Goal: Task Accomplishment & Management: Use online tool/utility

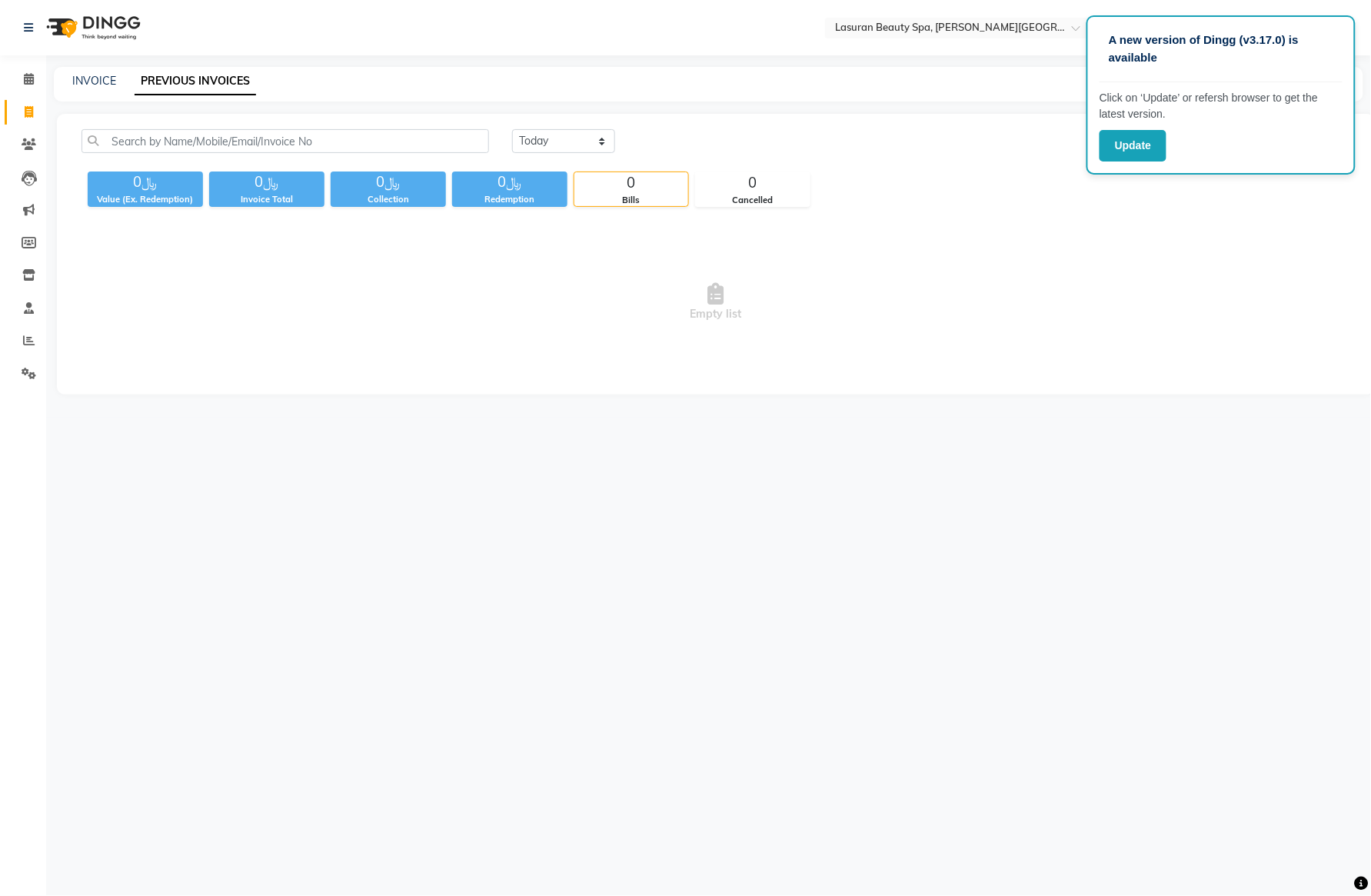
click at [1135, 167] on div "A new version of Dingg (v3.17.0) is available Click on ‘Update’ or refersh brow…" at bounding box center [1221, 95] width 269 height 159
click at [1149, 151] on button "Update" at bounding box center [1133, 146] width 67 height 32
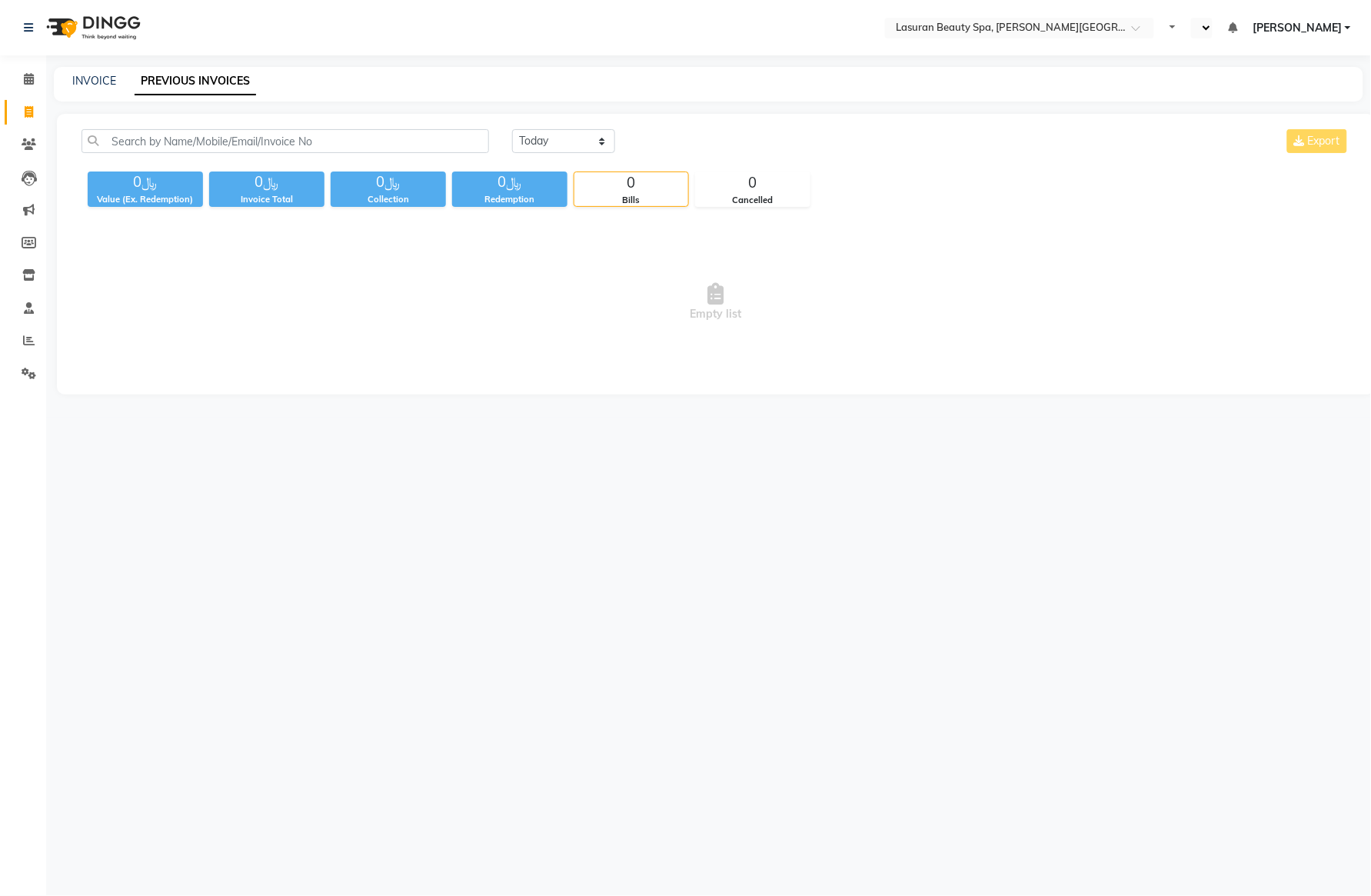
select select "en"
click at [559, 144] on select "[DATE] [DATE] Custom Range" at bounding box center [563, 141] width 103 height 24
select select "range"
click at [512, 129] on select "[DATE] [DATE] Custom Range" at bounding box center [563, 141] width 103 height 24
click at [697, 147] on input "[DATE]" at bounding box center [689, 141] width 108 height 21
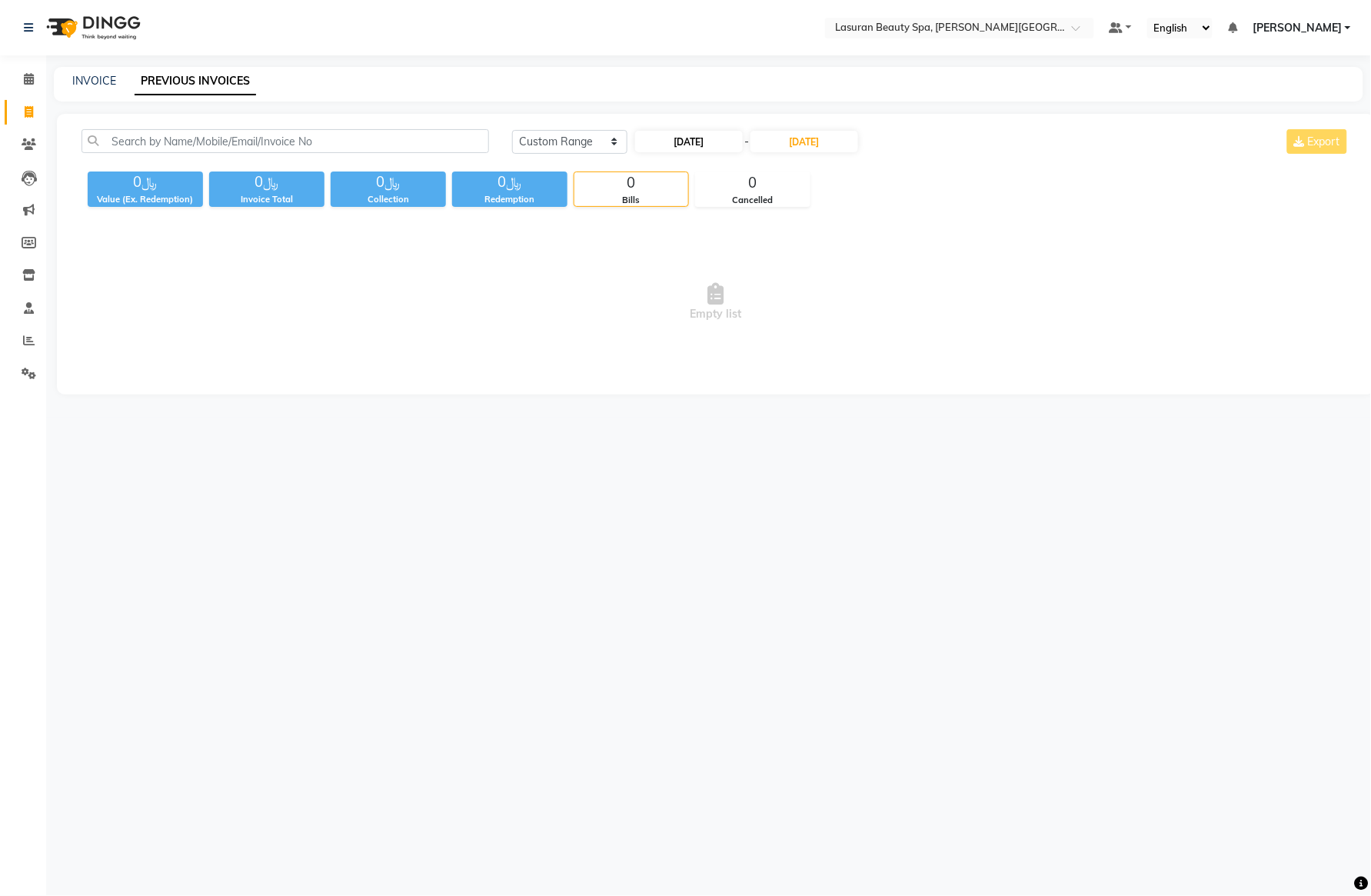
select select "9"
select select "2025"
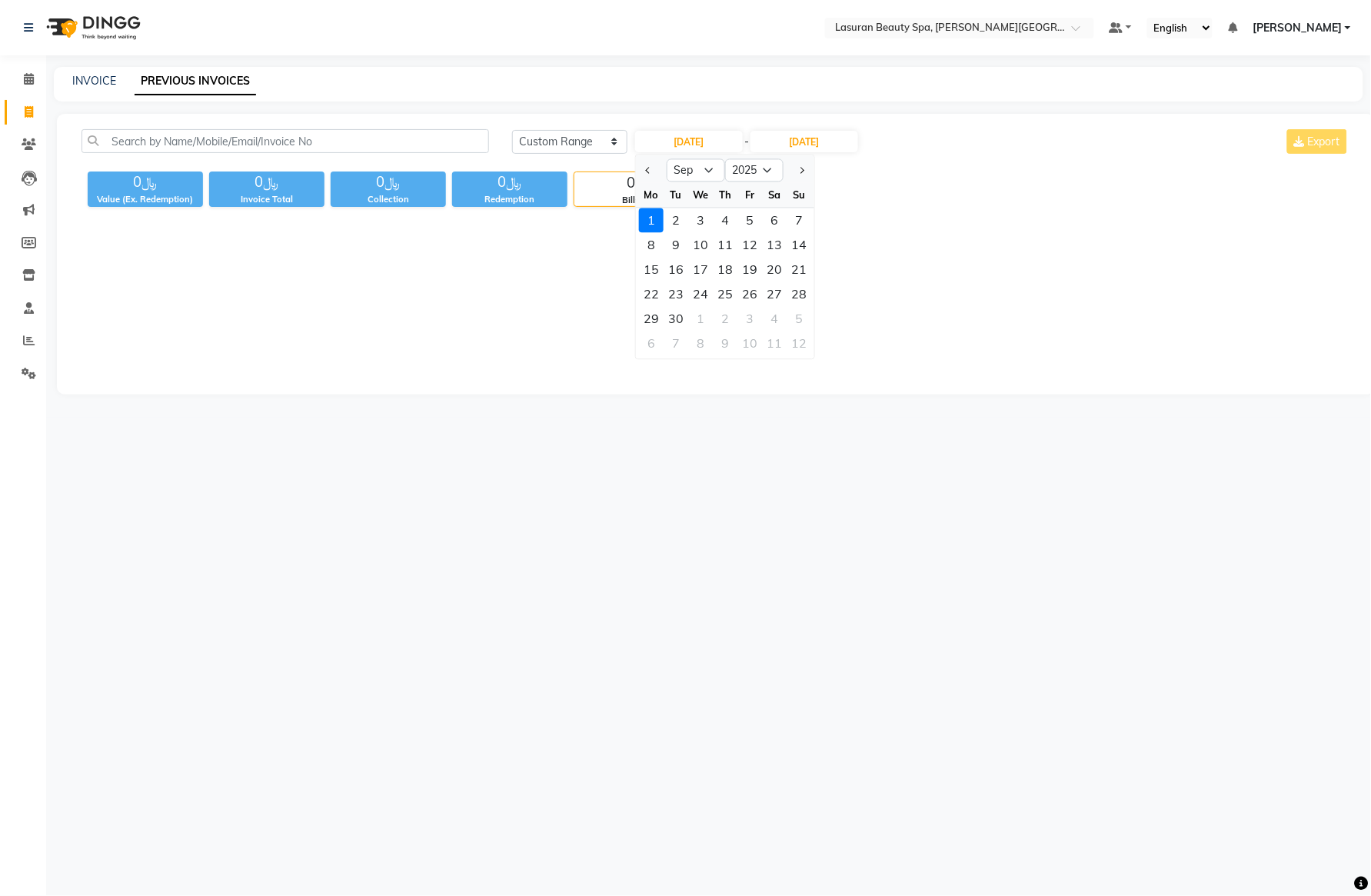
click at [640, 167] on div at bounding box center [651, 171] width 31 height 25
click at [650, 173] on button "Previous month" at bounding box center [648, 171] width 13 height 25
select select "8"
click at [744, 317] on div "29" at bounding box center [749, 319] width 25 height 25
type input "[DATE]"
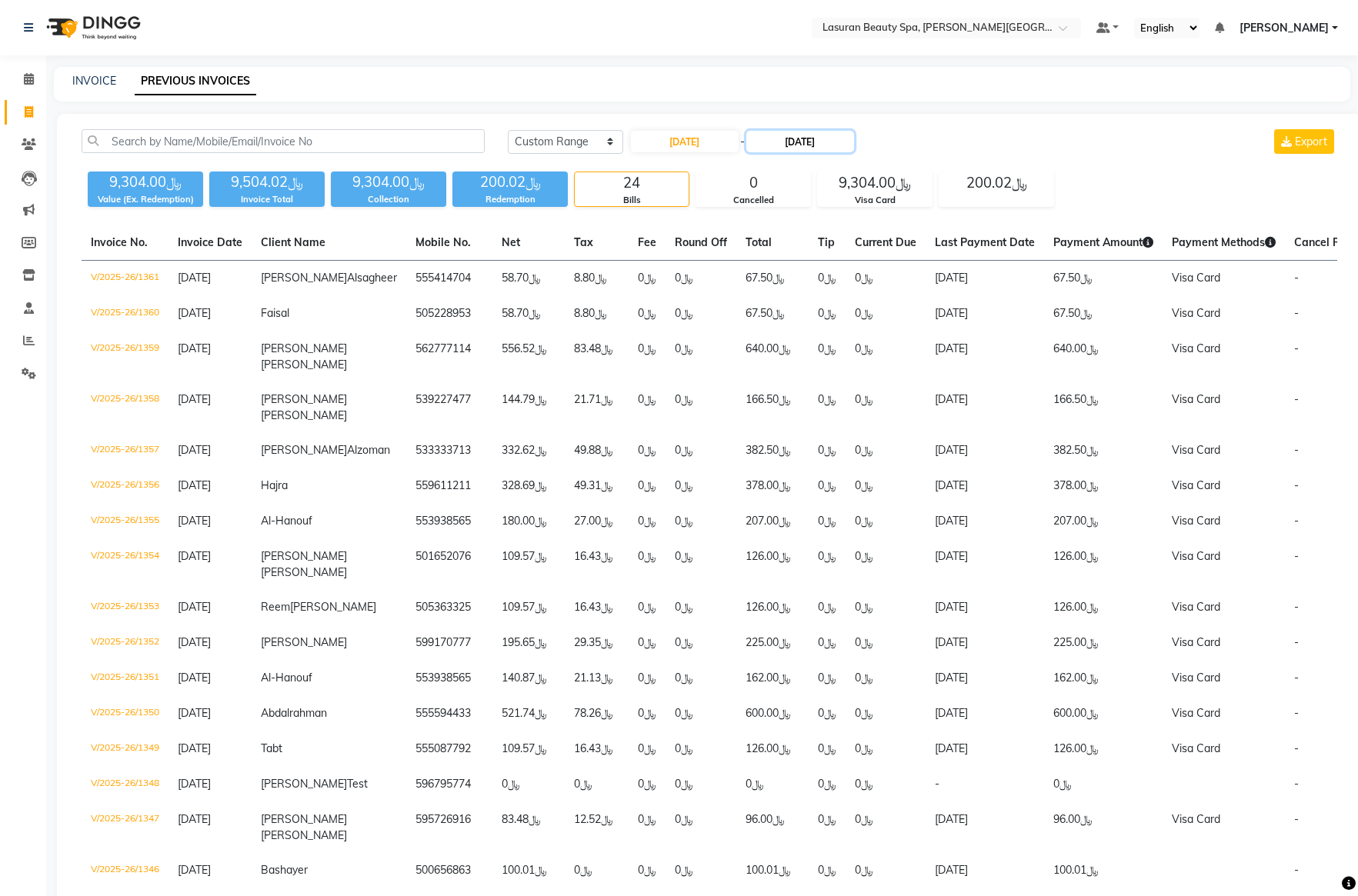
click at [785, 151] on input "[DATE]" at bounding box center [800, 141] width 108 height 21
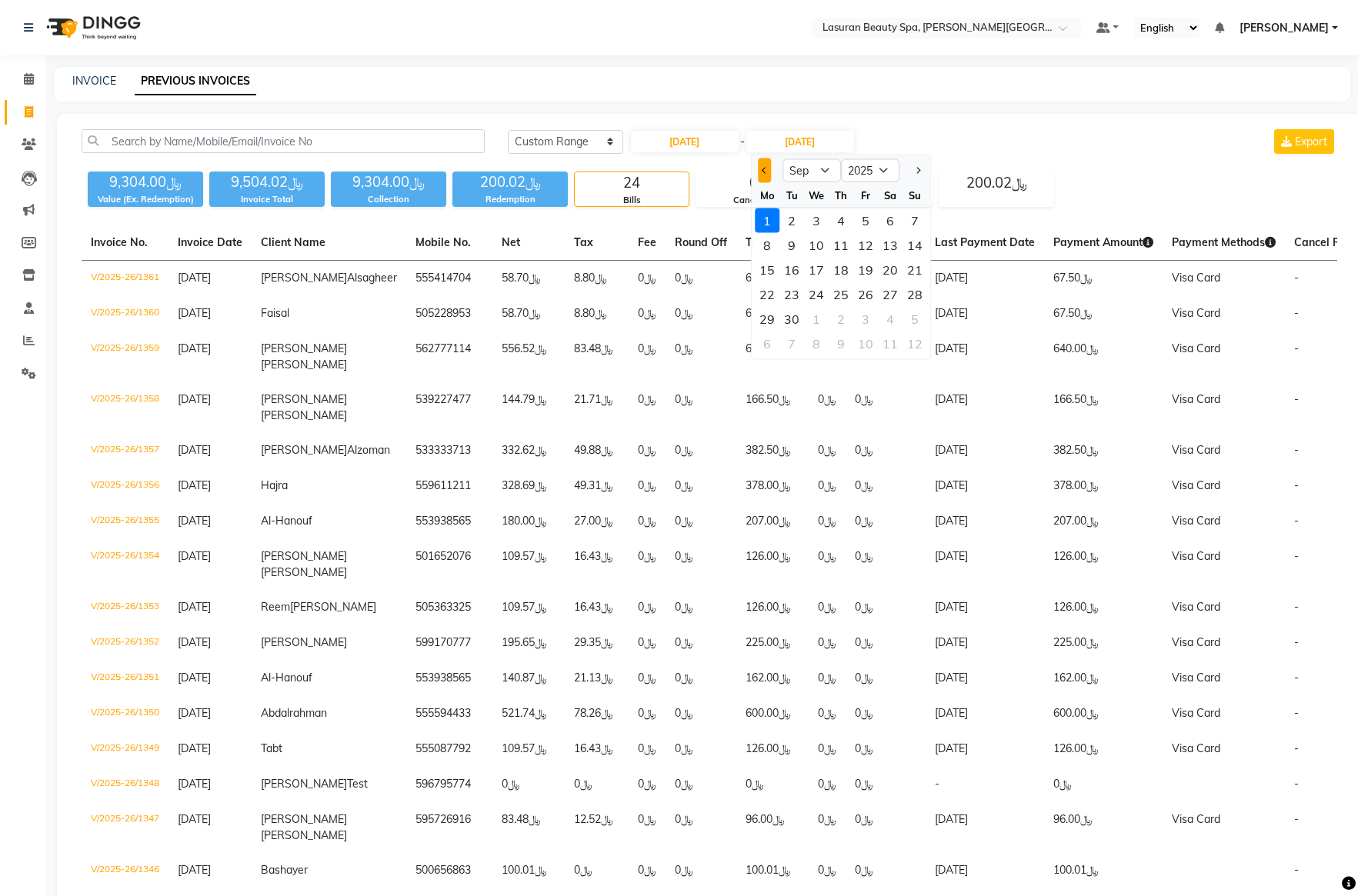
click at [767, 171] on button "Previous month" at bounding box center [763, 171] width 13 height 25
select select "8"
click at [866, 316] on div "29" at bounding box center [865, 319] width 25 height 25
type input "[DATE]"
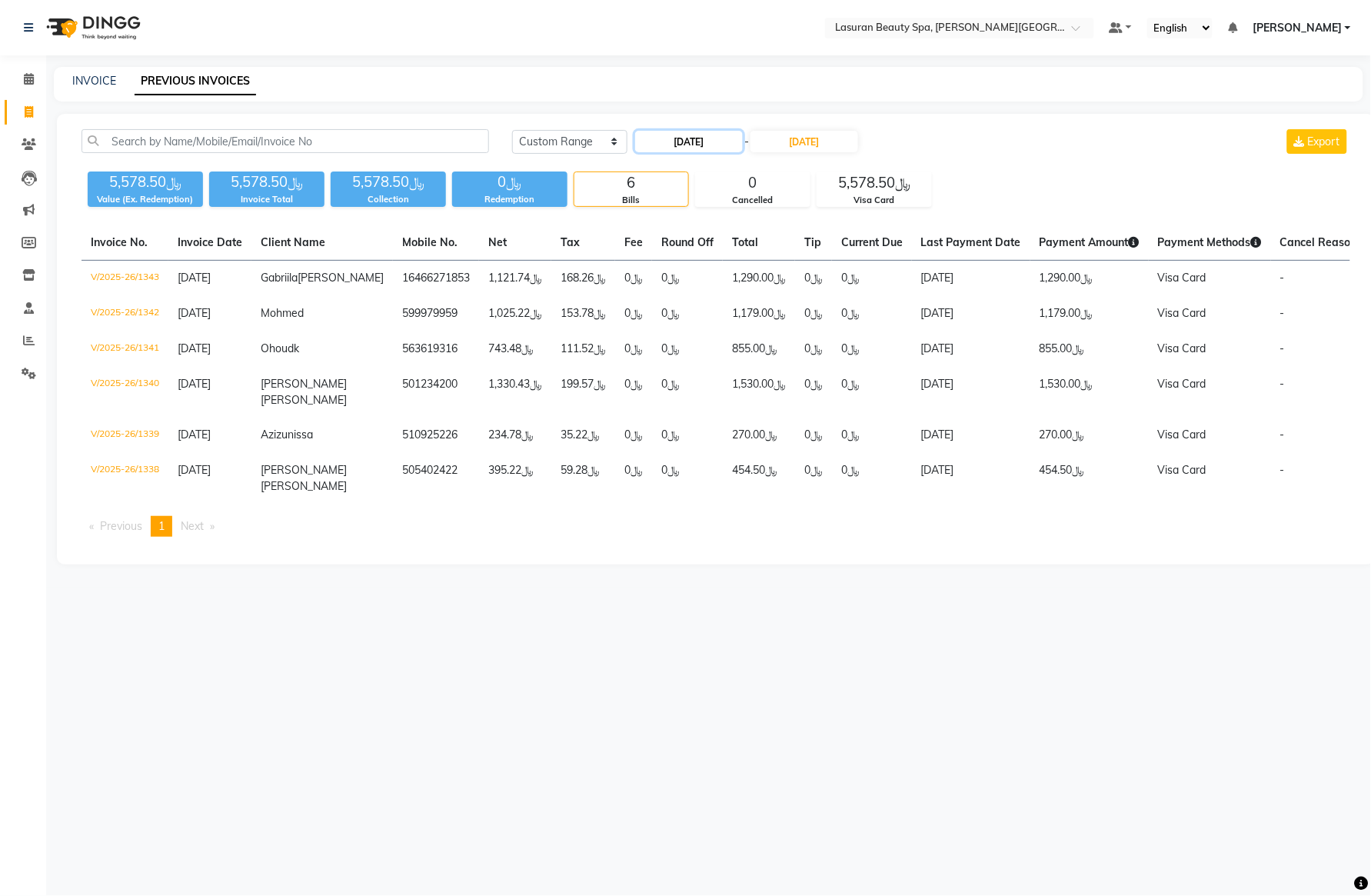
click at [713, 140] on input "[DATE]" at bounding box center [689, 141] width 108 height 21
select select "8"
select select "2025"
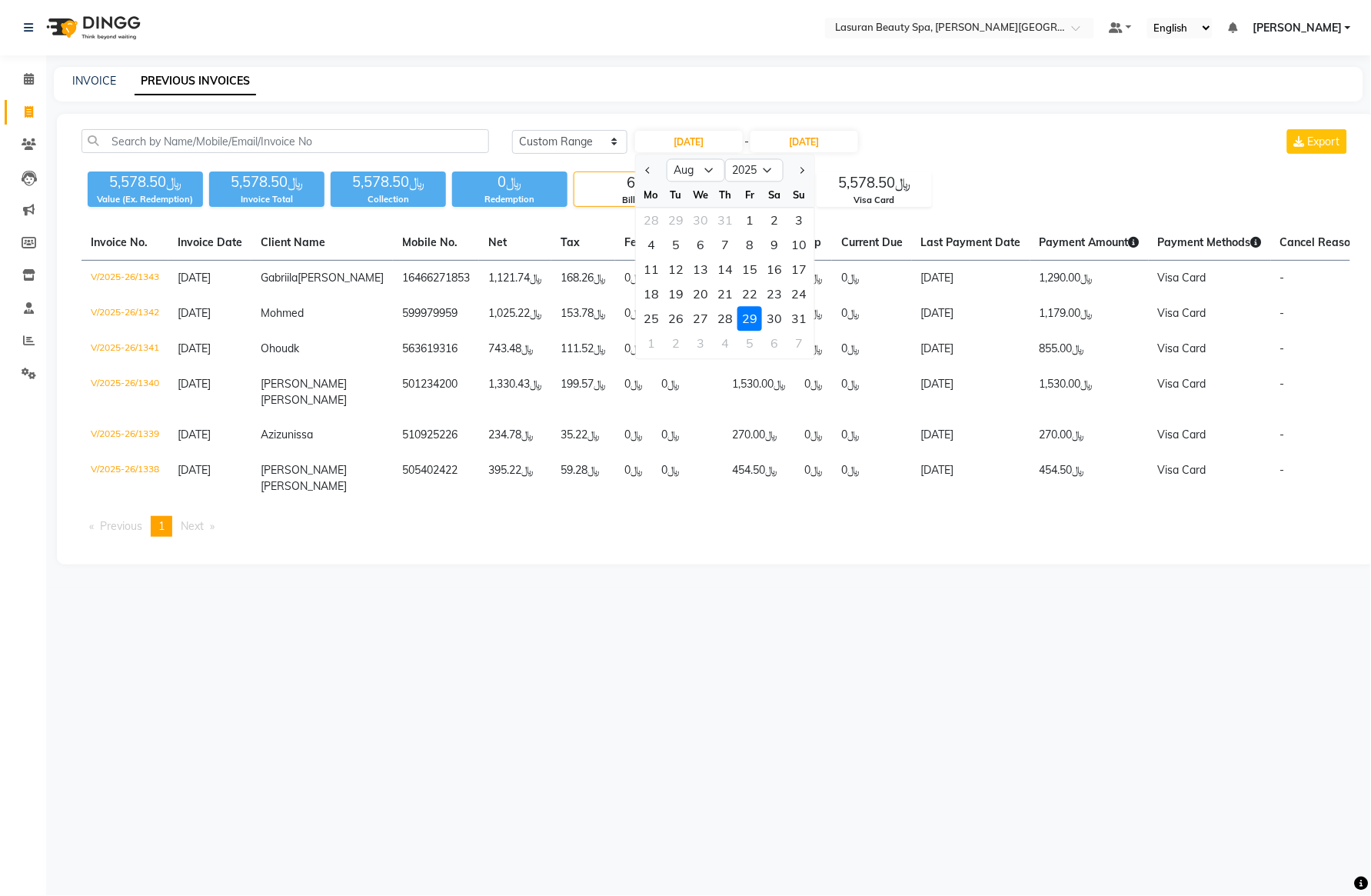
click at [731, 114] on div "[DATE] [DATE] Custom Range [DATE] Jan Feb Mar Apr May Jun [DATE] Aug Sep Oct No…" at bounding box center [715, 339] width 1318 height 450
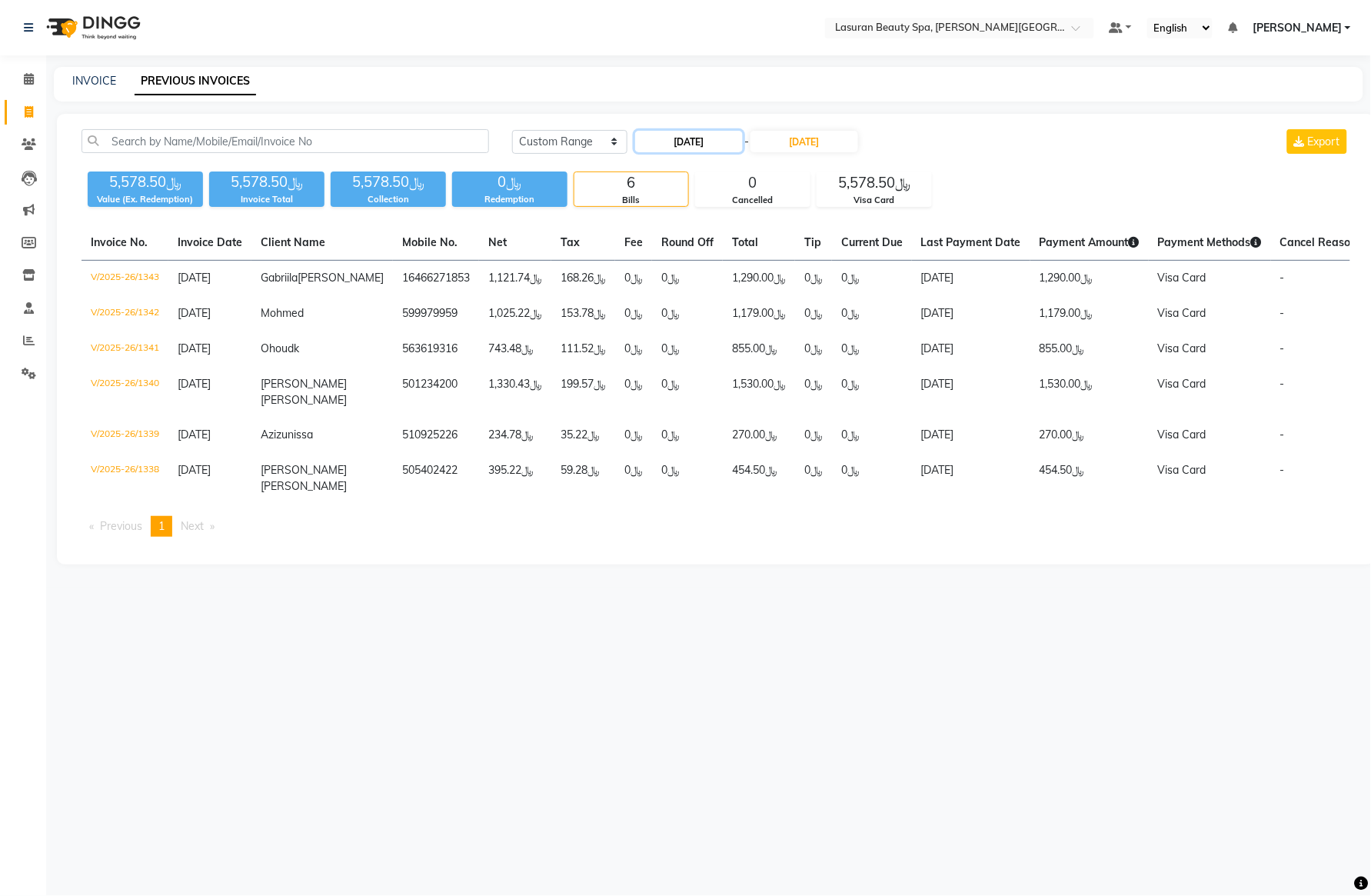
click at [728, 141] on input "[DATE]" at bounding box center [689, 141] width 108 height 21
select select "8"
select select "2025"
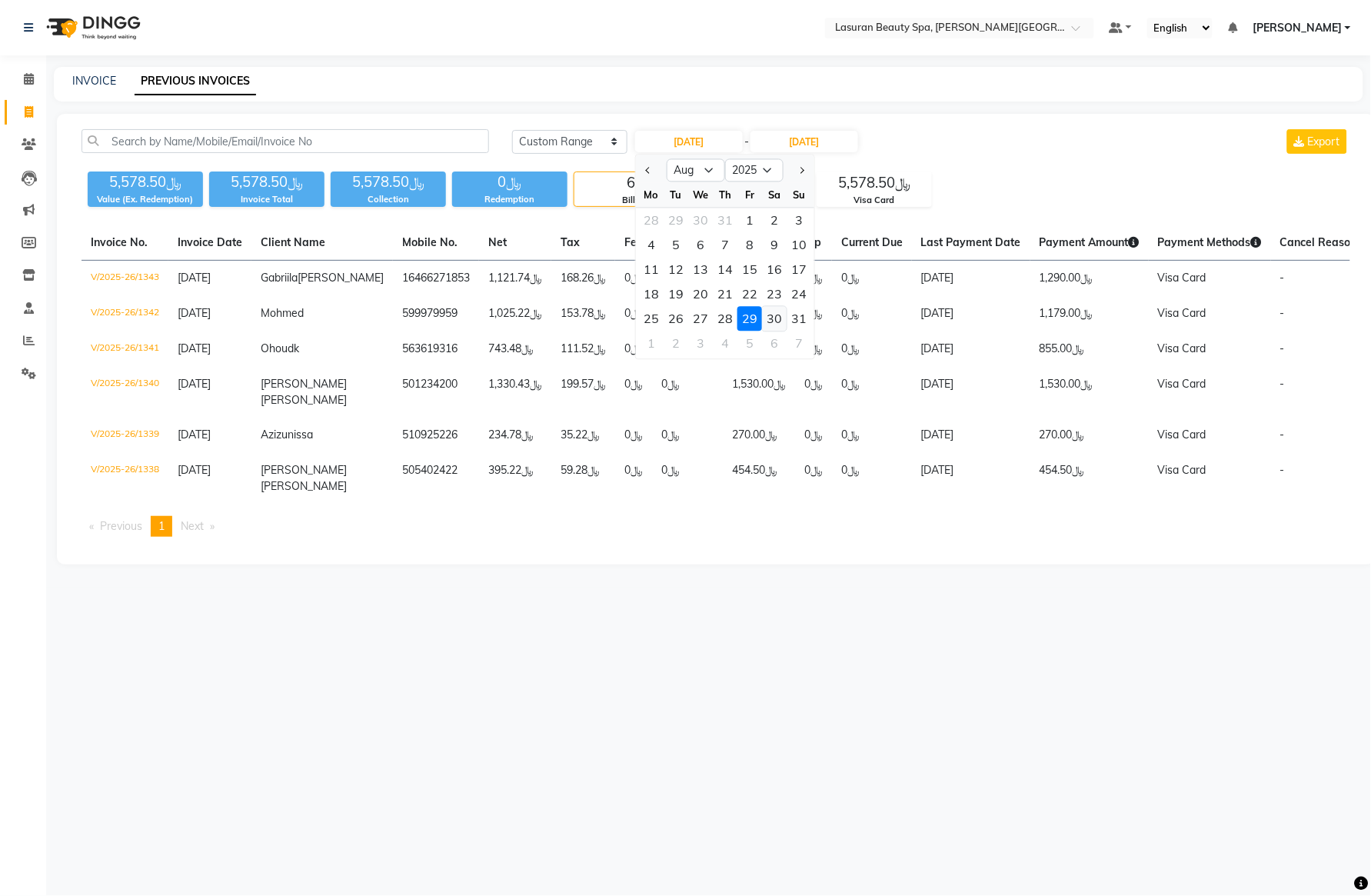
click at [773, 320] on div "30" at bounding box center [774, 319] width 25 height 25
type input "[DATE]"
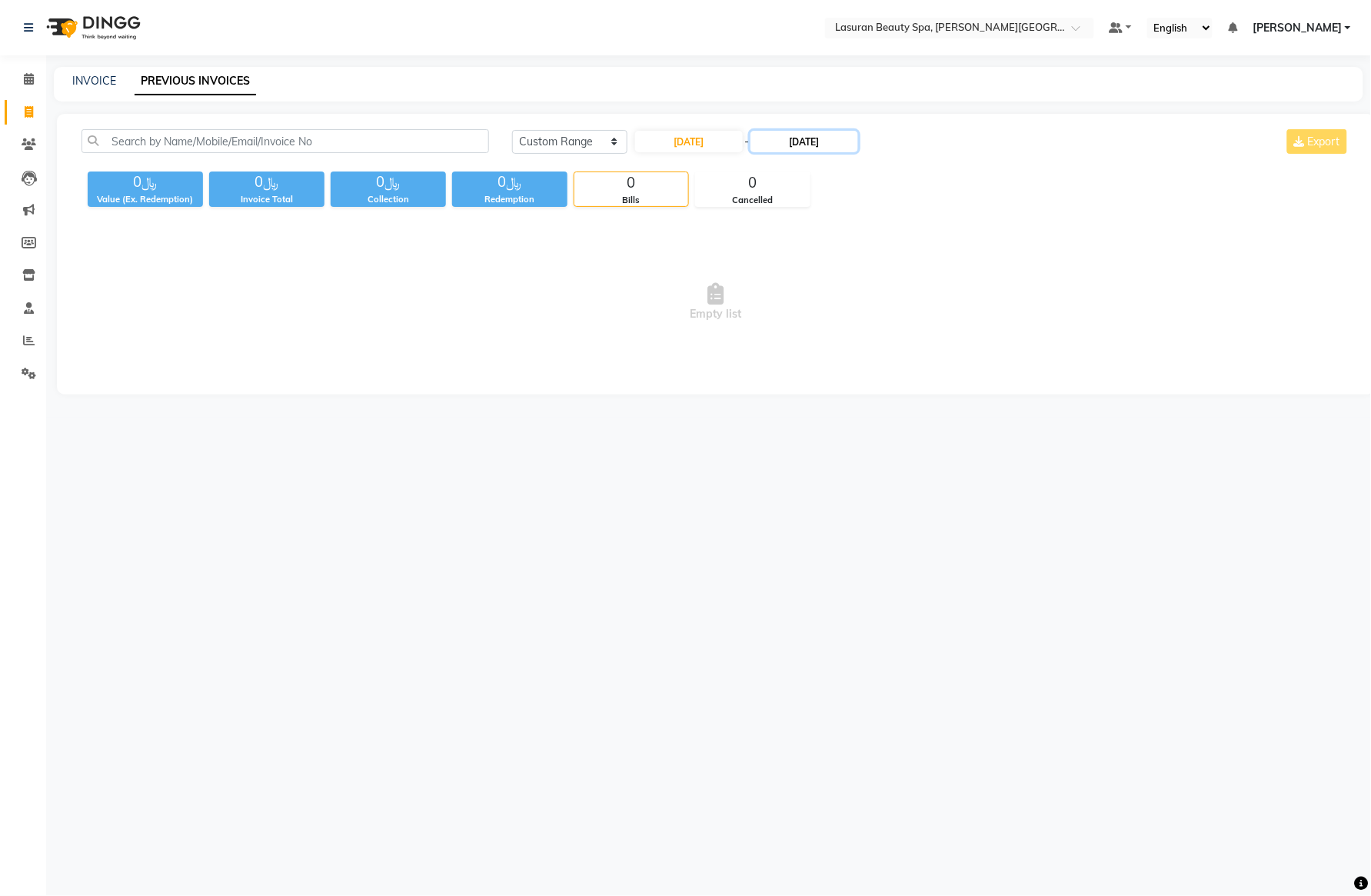
click at [819, 135] on input "[DATE]" at bounding box center [804, 141] width 108 height 21
click at [897, 313] on div "30" at bounding box center [893, 319] width 25 height 25
type input "[DATE]"
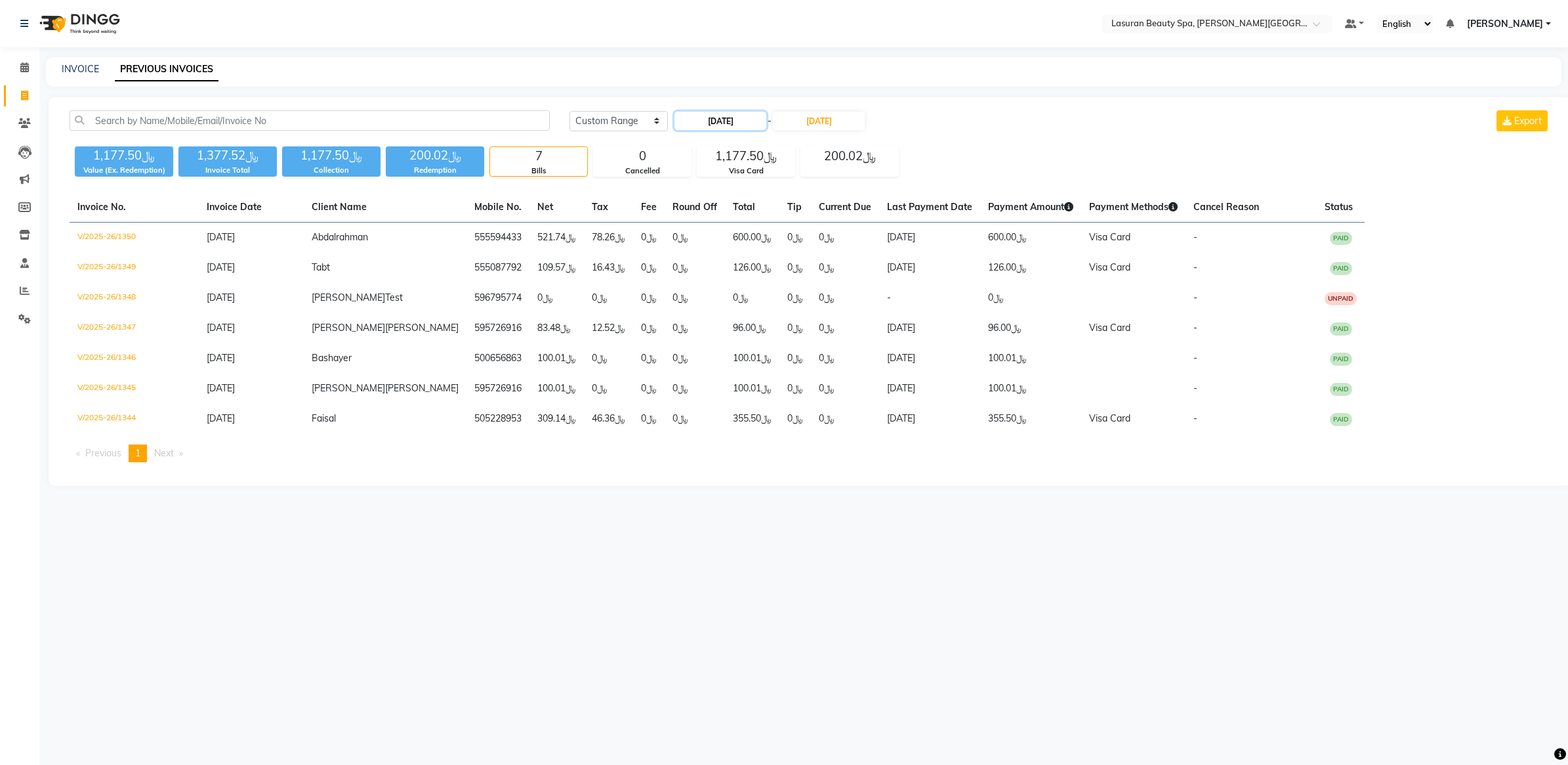
click at [759, 120] on input "[DATE]" at bounding box center [721, 120] width 92 height 18
select select "8"
select select "2025"
click at [817, 273] on div "31" at bounding box center [814, 272] width 21 height 21
type input "[DATE]"
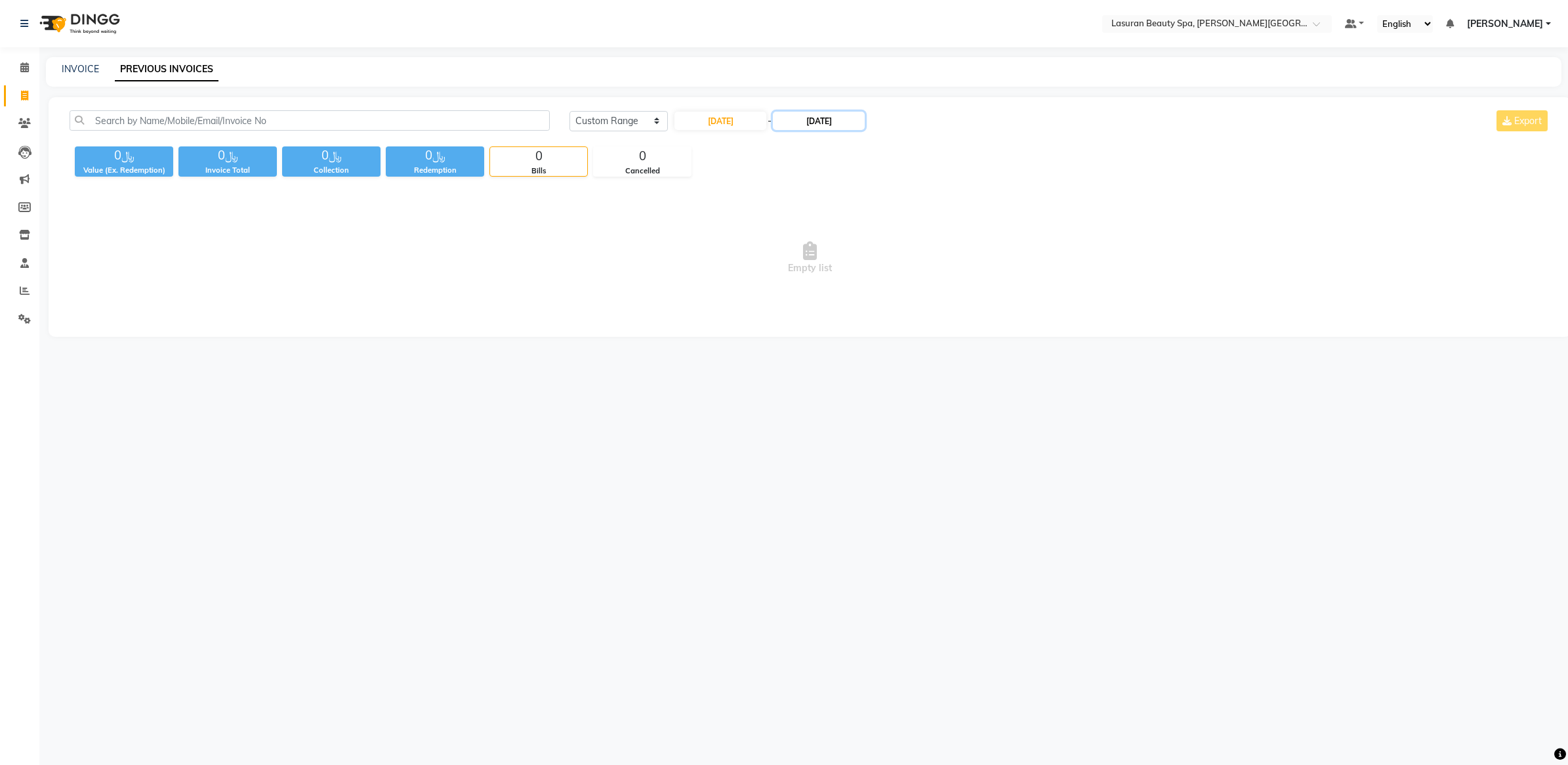
click at [822, 124] on input "[DATE]" at bounding box center [819, 120] width 92 height 18
click at [914, 272] on div "31" at bounding box center [917, 272] width 21 height 21
type input "[DATE]"
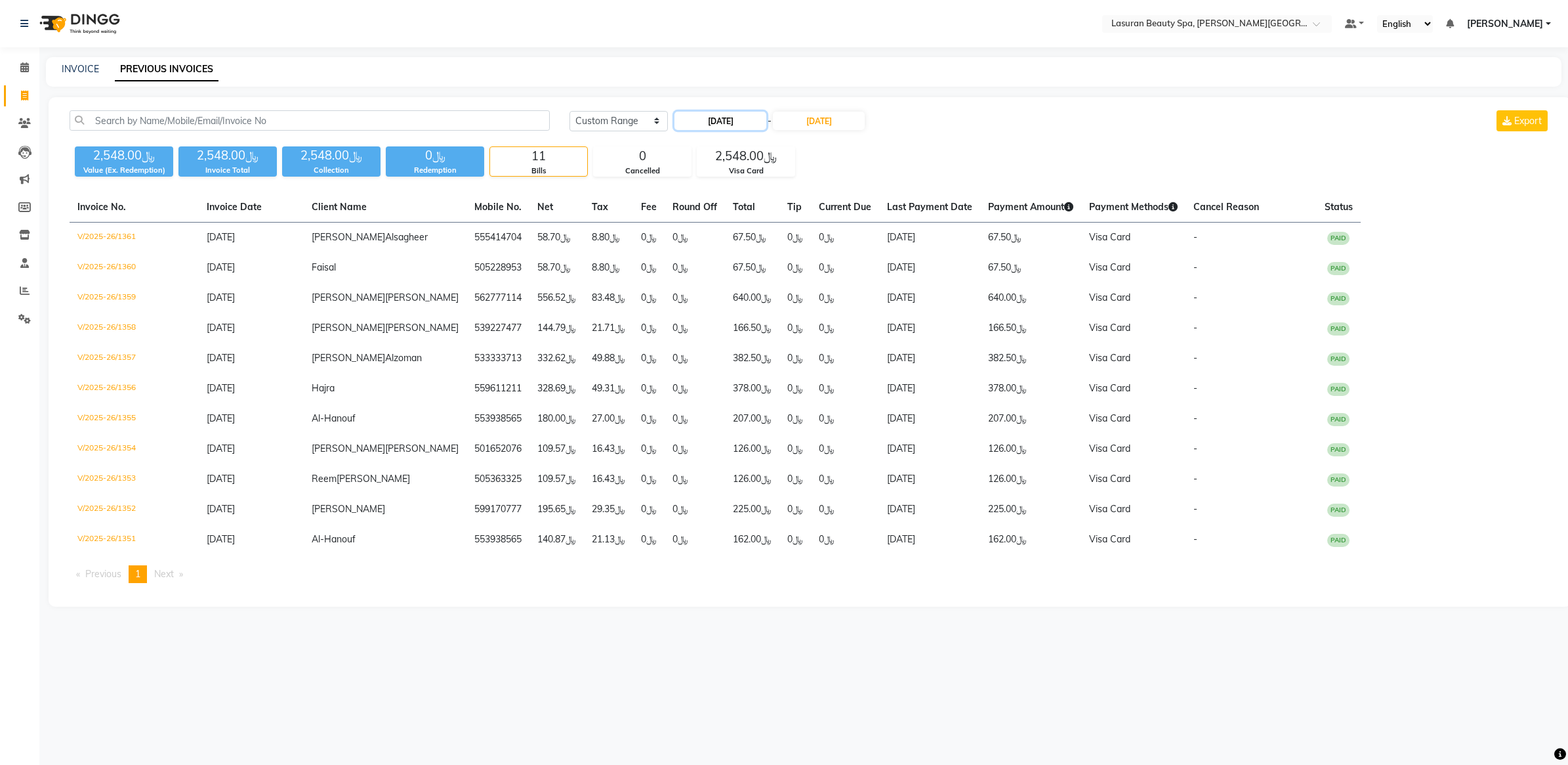
click at [715, 122] on input "[DATE]" at bounding box center [721, 120] width 92 height 18
select select "8"
select select "2025"
click at [798, 277] on div "30" at bounding box center [793, 272] width 21 height 21
type input "[DATE]"
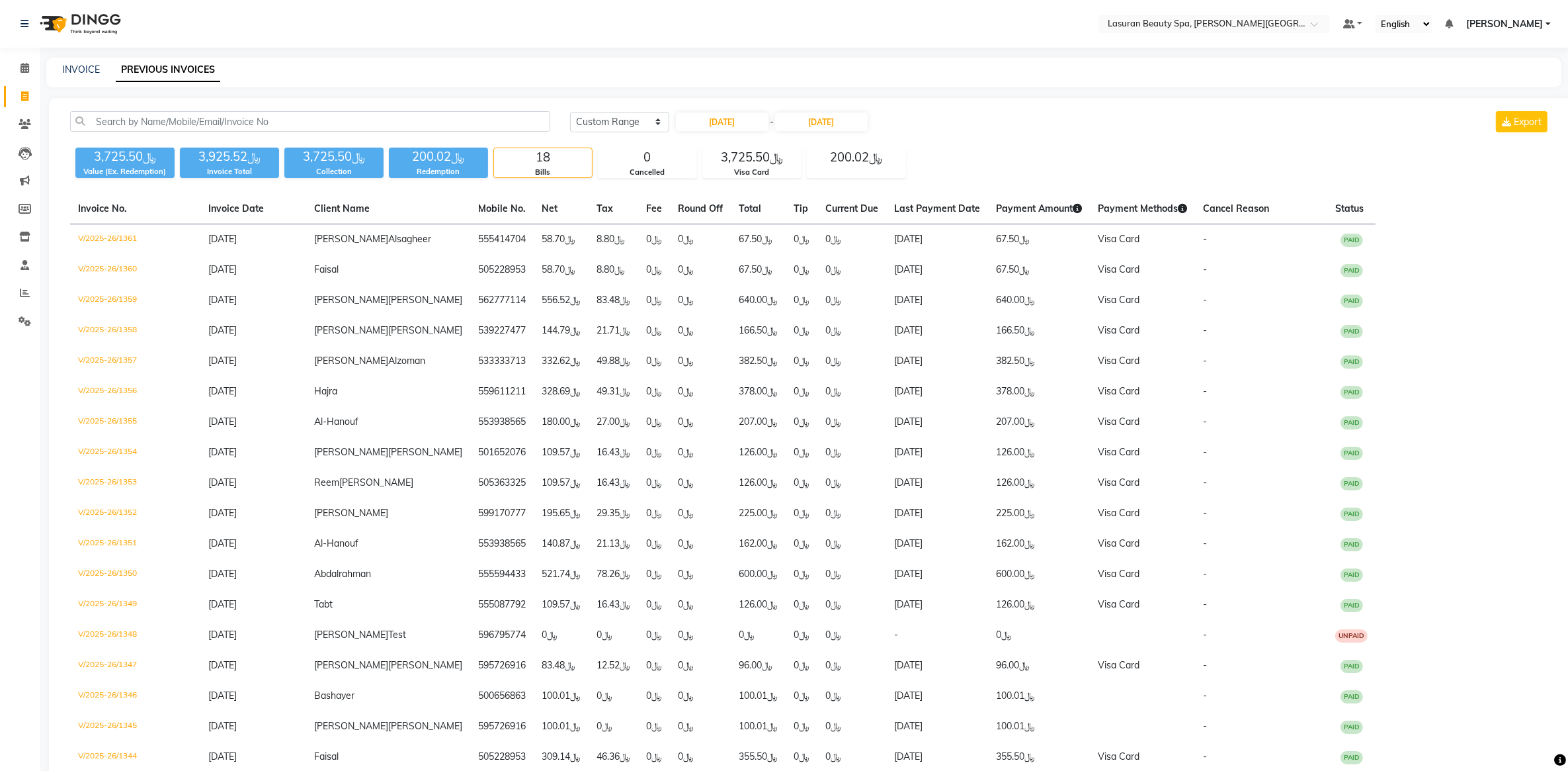
click at [825, 132] on div "[DATE] [DATE] Custom Range [DATE] - [DATE] Export" at bounding box center [1060, 127] width 1000 height 31
click at [828, 125] on input "[DATE]" at bounding box center [822, 121] width 93 height 18
click at [895, 270] on div "30" at bounding box center [898, 274] width 21 height 21
type input "[DATE]"
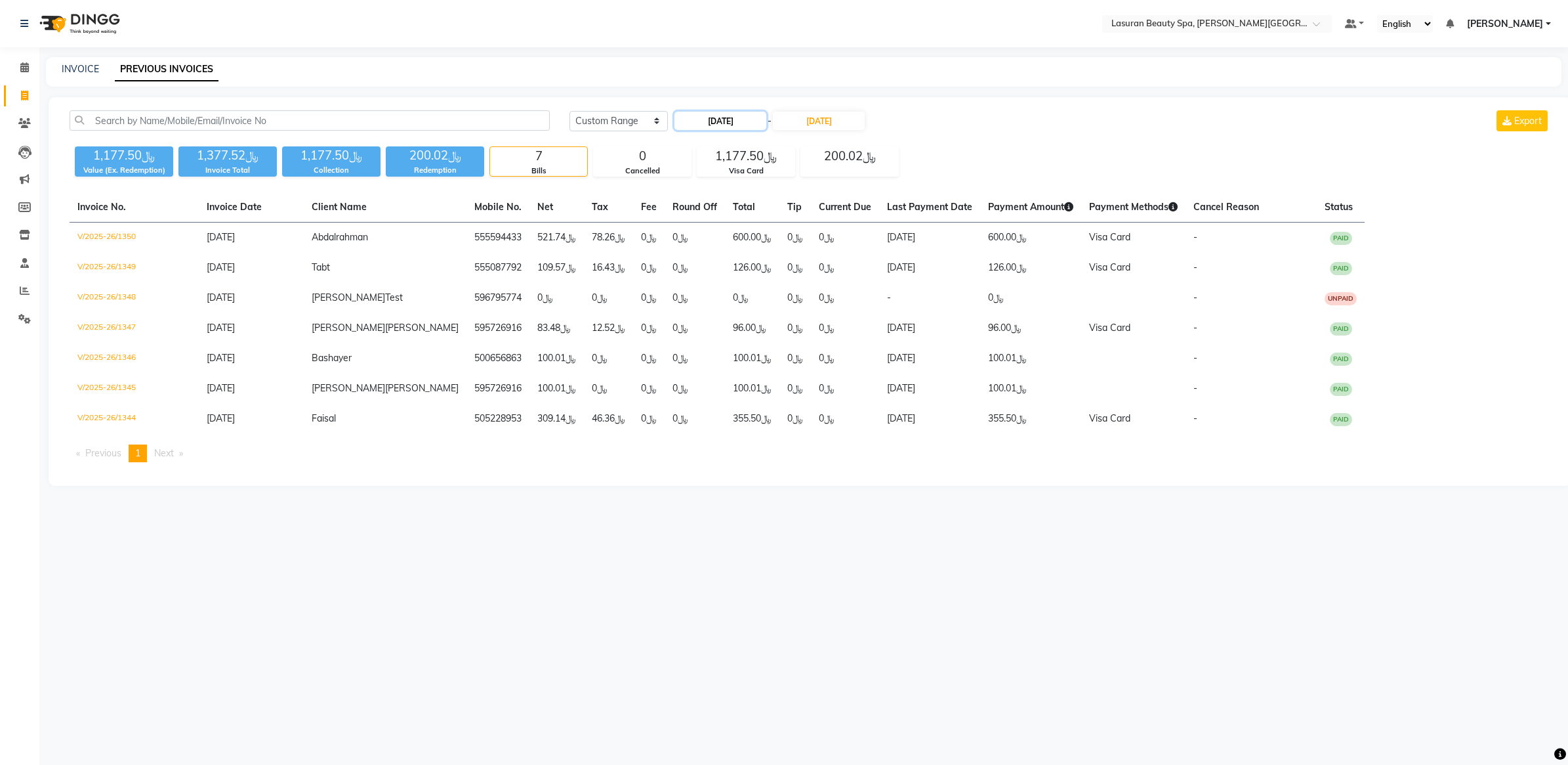
click at [703, 122] on input "[DATE]" at bounding box center [721, 120] width 92 height 18
select select "8"
select select "2025"
click at [758, 275] on div "28" at bounding box center [751, 272] width 21 height 21
type input "[DATE]"
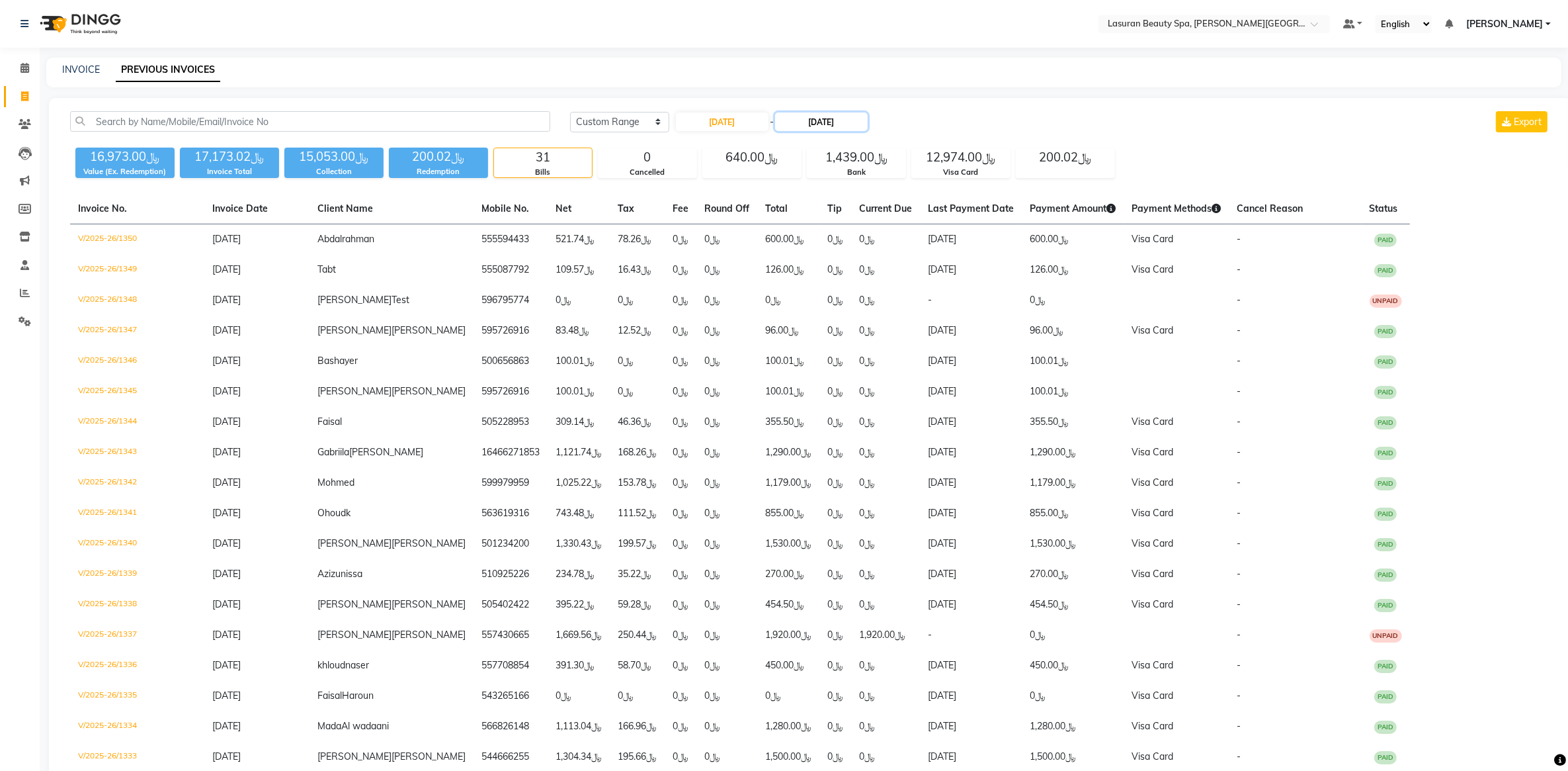
click at [802, 120] on input "[DATE]" at bounding box center [822, 121] width 93 height 18
click at [860, 270] on div "28" at bounding box center [856, 274] width 21 height 21
type input "[DATE]"
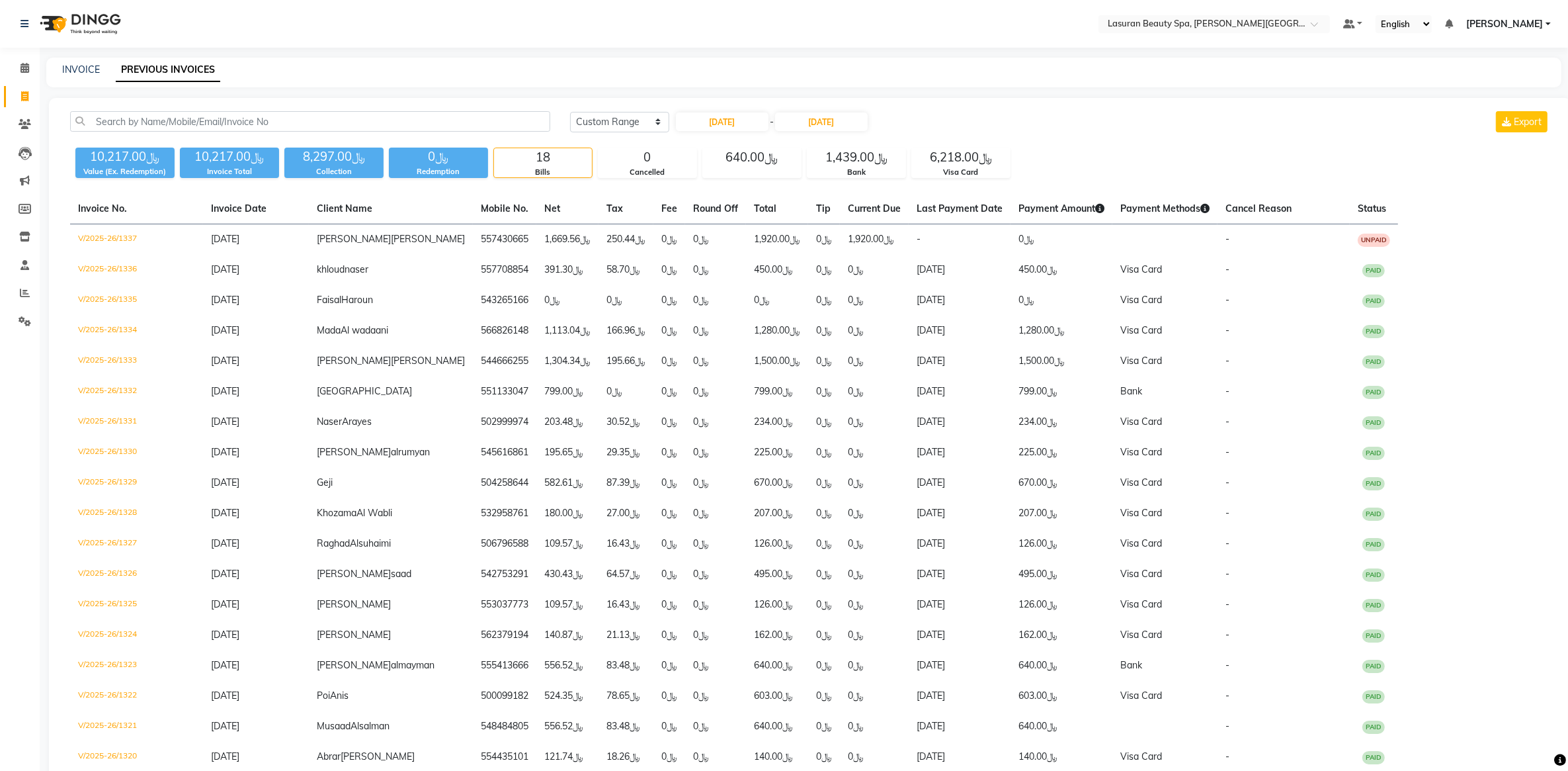
click at [933, 112] on div "[DATE] [DATE] Custom Range [DATE] - [DATE] Export" at bounding box center [1060, 122] width 980 height 21
click at [822, 127] on input "[DATE]" at bounding box center [822, 121] width 93 height 18
click at [1019, 111] on div "[DATE] [DATE] Custom Range [DATE] - [DATE] Aug Sep Oct Nov [DATE] 2026 2027 202…" at bounding box center [1060, 122] width 980 height 21
click at [726, 124] on input "[DATE]" at bounding box center [722, 121] width 93 height 18
select select "8"
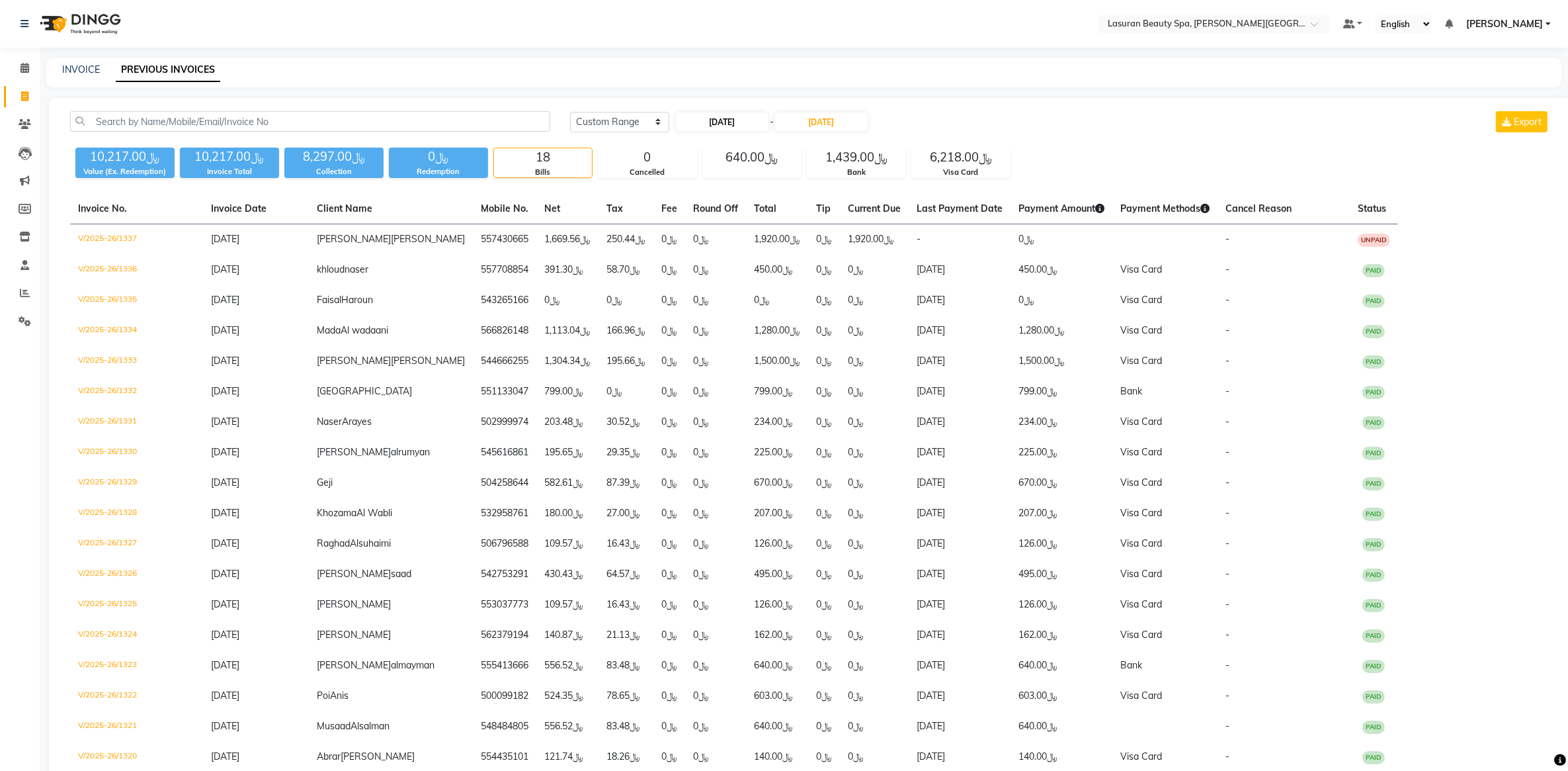
select select "2025"
click at [771, 273] on div "29" at bounding box center [774, 274] width 21 height 21
type input "[DATE]"
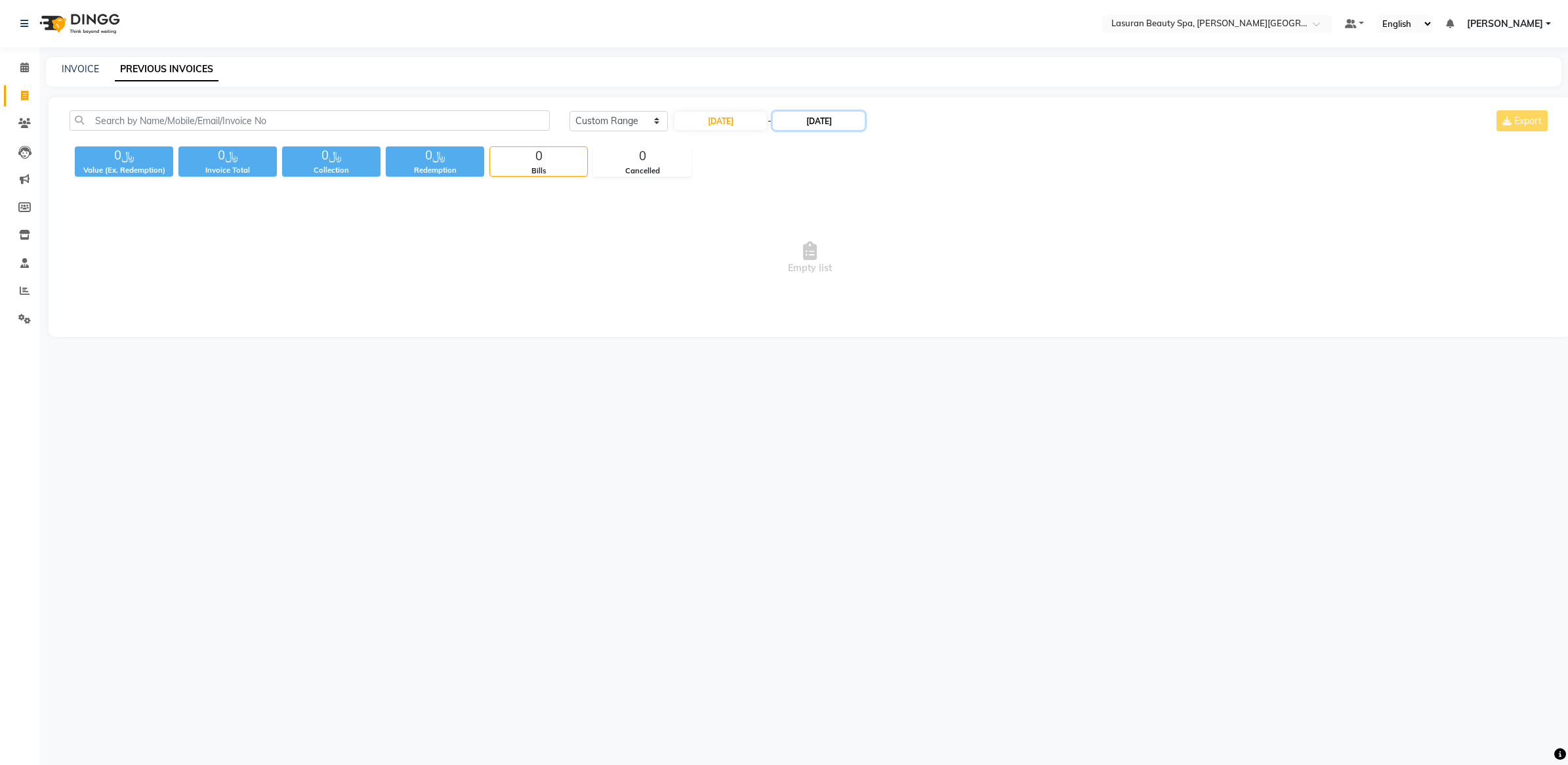
click at [808, 126] on input "[DATE]" at bounding box center [819, 120] width 92 height 18
click at [877, 264] on div "29" at bounding box center [875, 272] width 21 height 21
type input "[DATE]"
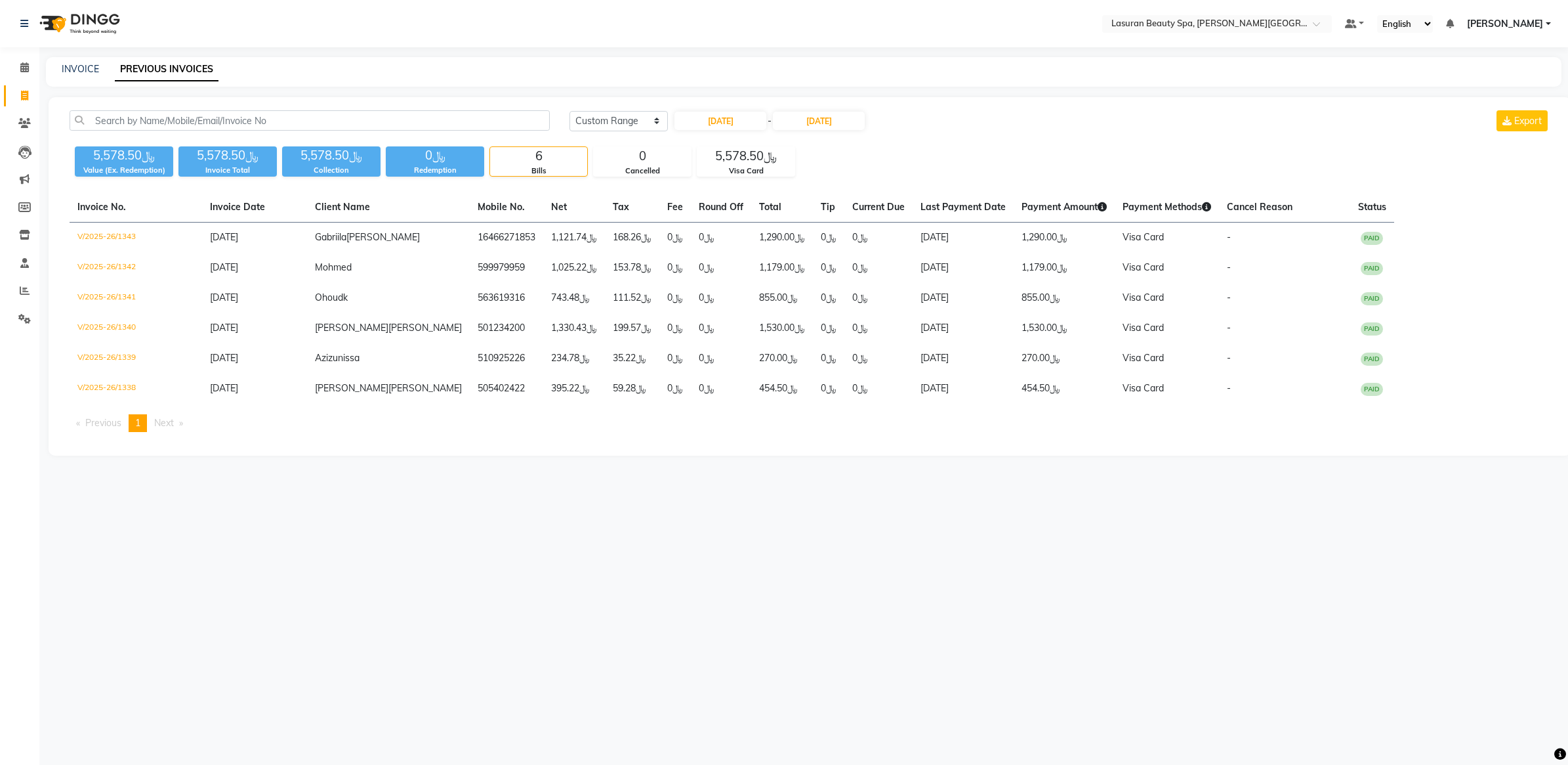
click at [925, 124] on div "[DATE] [DATE] Custom Range [DATE] - [DATE] Export" at bounding box center [1059, 121] width 980 height 21
click at [752, 119] on input "[DATE]" at bounding box center [721, 120] width 92 height 18
select select "8"
select select "2025"
click at [792, 263] on div "30" at bounding box center [793, 272] width 21 height 21
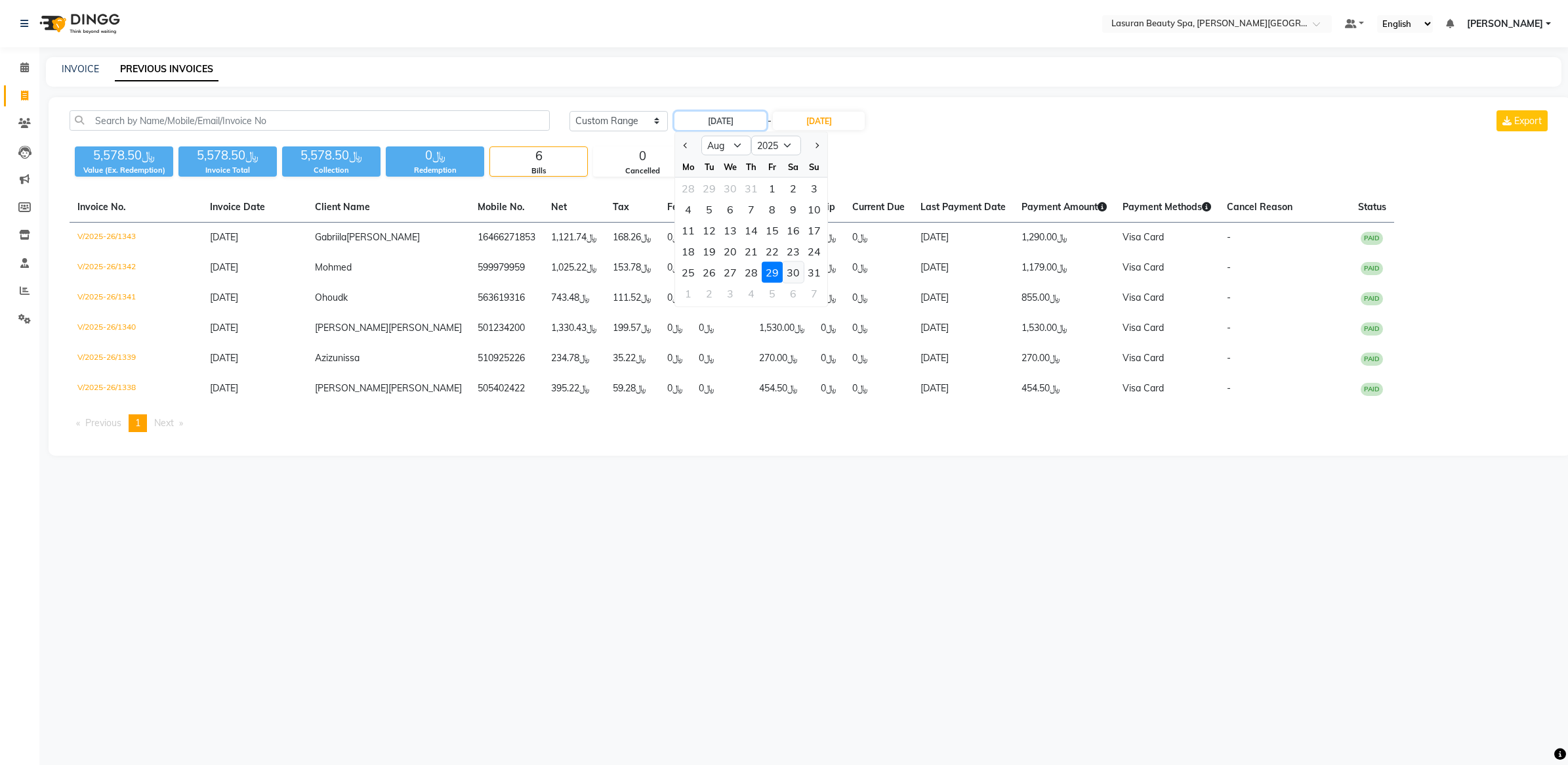
type input "[DATE]"
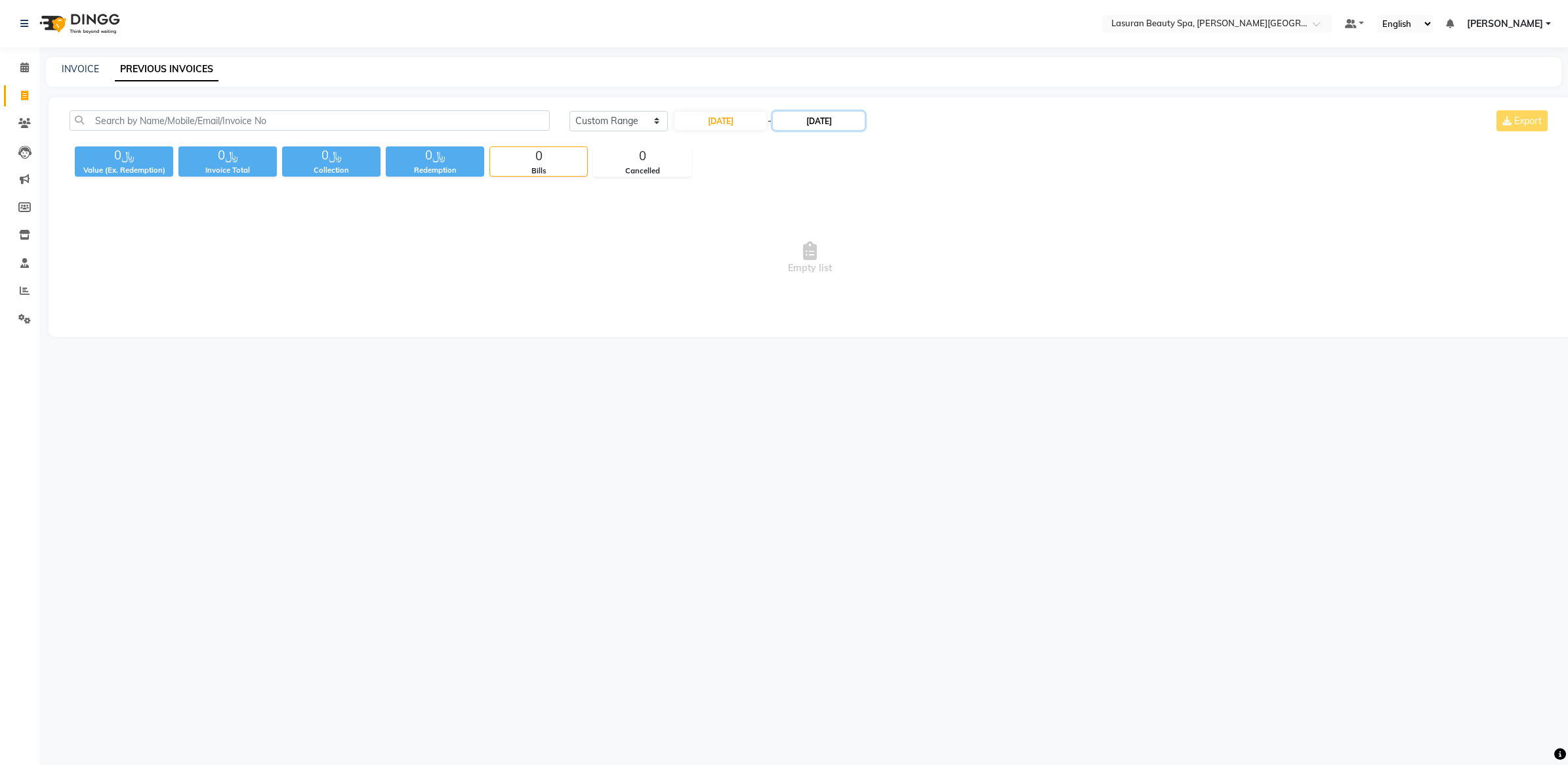
click at [815, 113] on input "[DATE]" at bounding box center [819, 120] width 92 height 18
click at [896, 267] on div "30" at bounding box center [896, 272] width 21 height 21
type input "[DATE]"
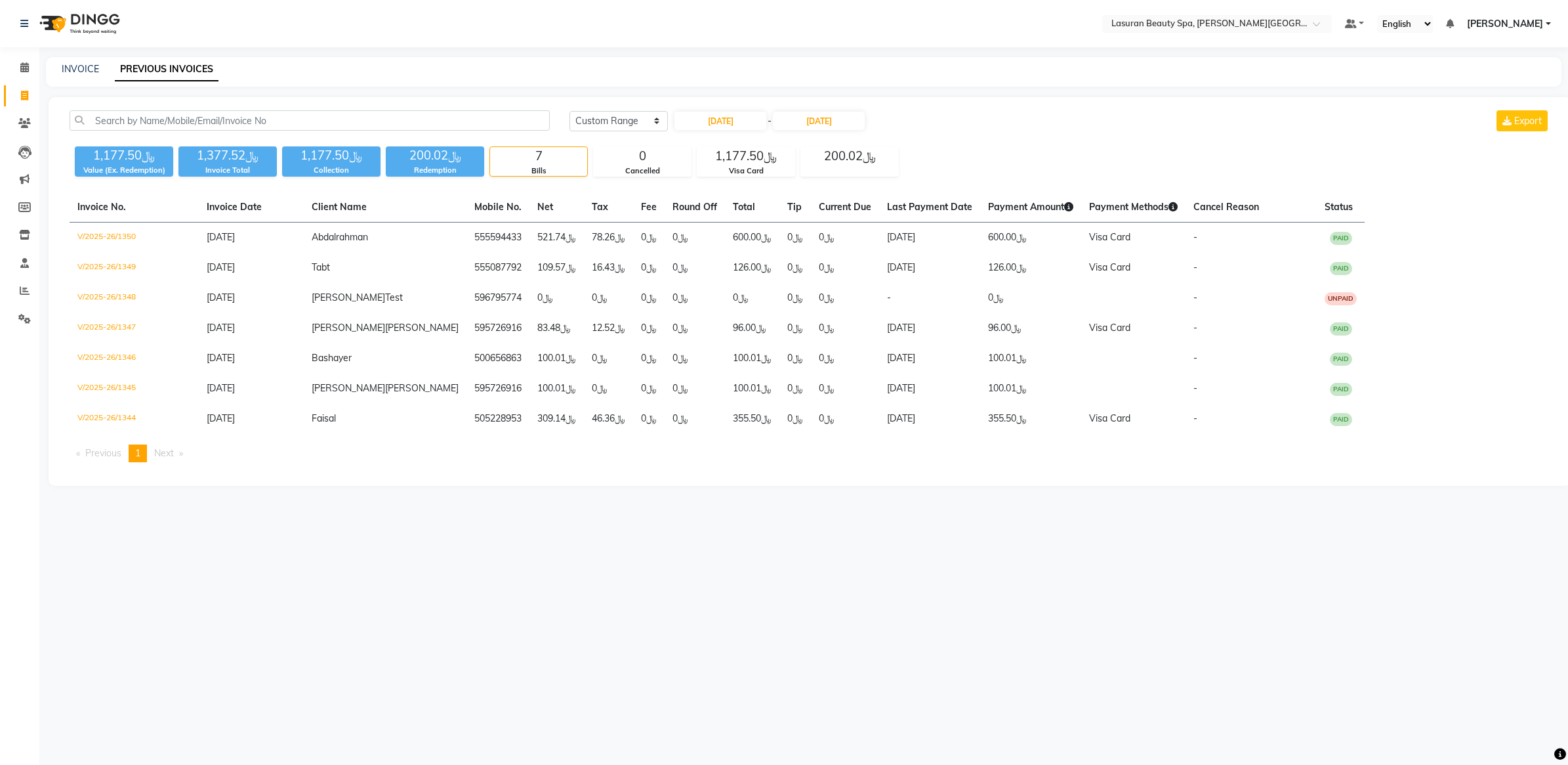
click at [953, 144] on div "﷼1,177.50 Value (Ex. Redemption) ﷼1,377.52 Invoice Total ﷼1,177.50 Collection ﷼…" at bounding box center [810, 159] width 1481 height 35
click at [701, 120] on input "[DATE]" at bounding box center [721, 120] width 92 height 18
select select "8"
select select "2025"
click at [821, 276] on div "31" at bounding box center [814, 272] width 21 height 21
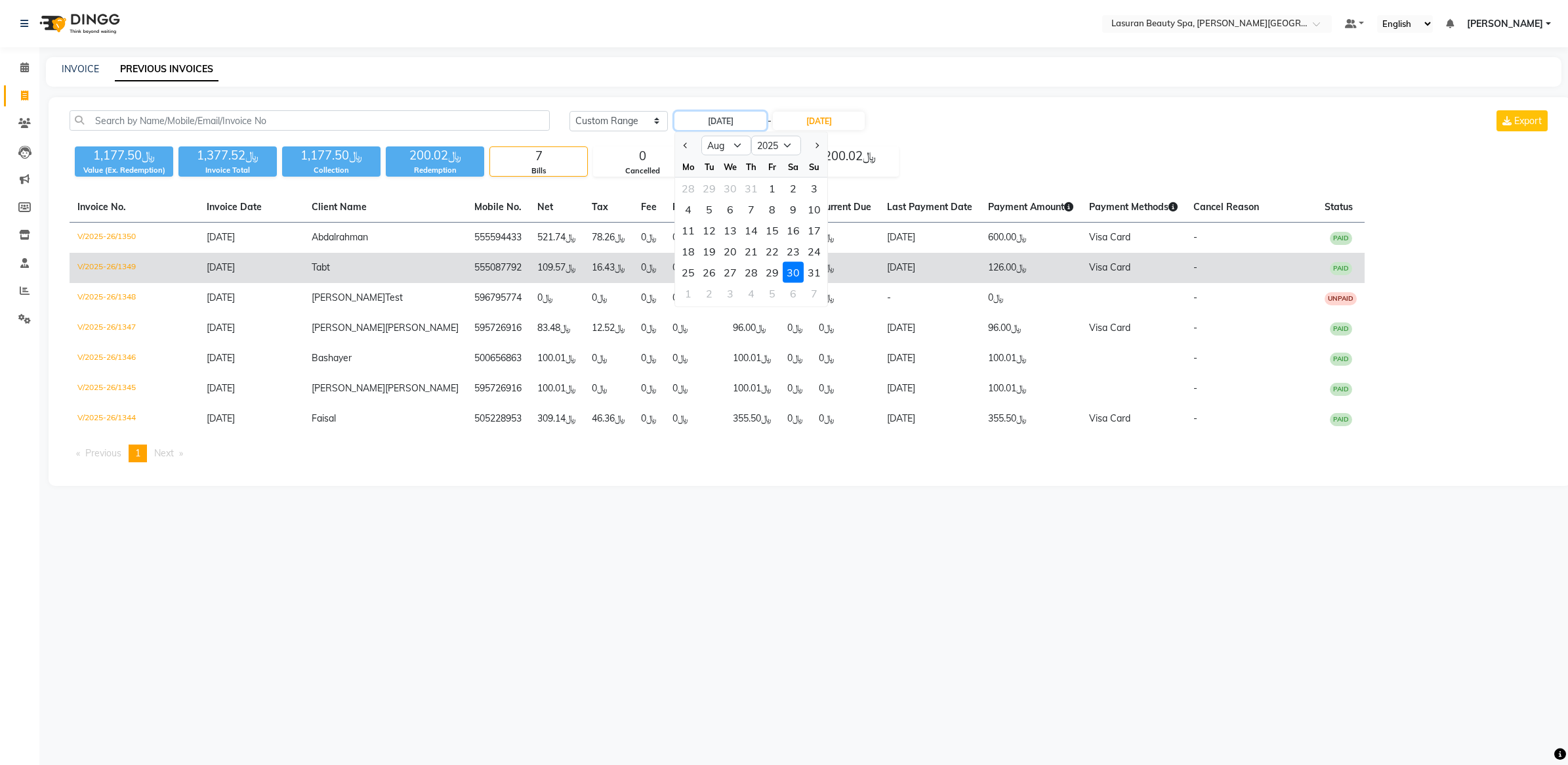
type input "[DATE]"
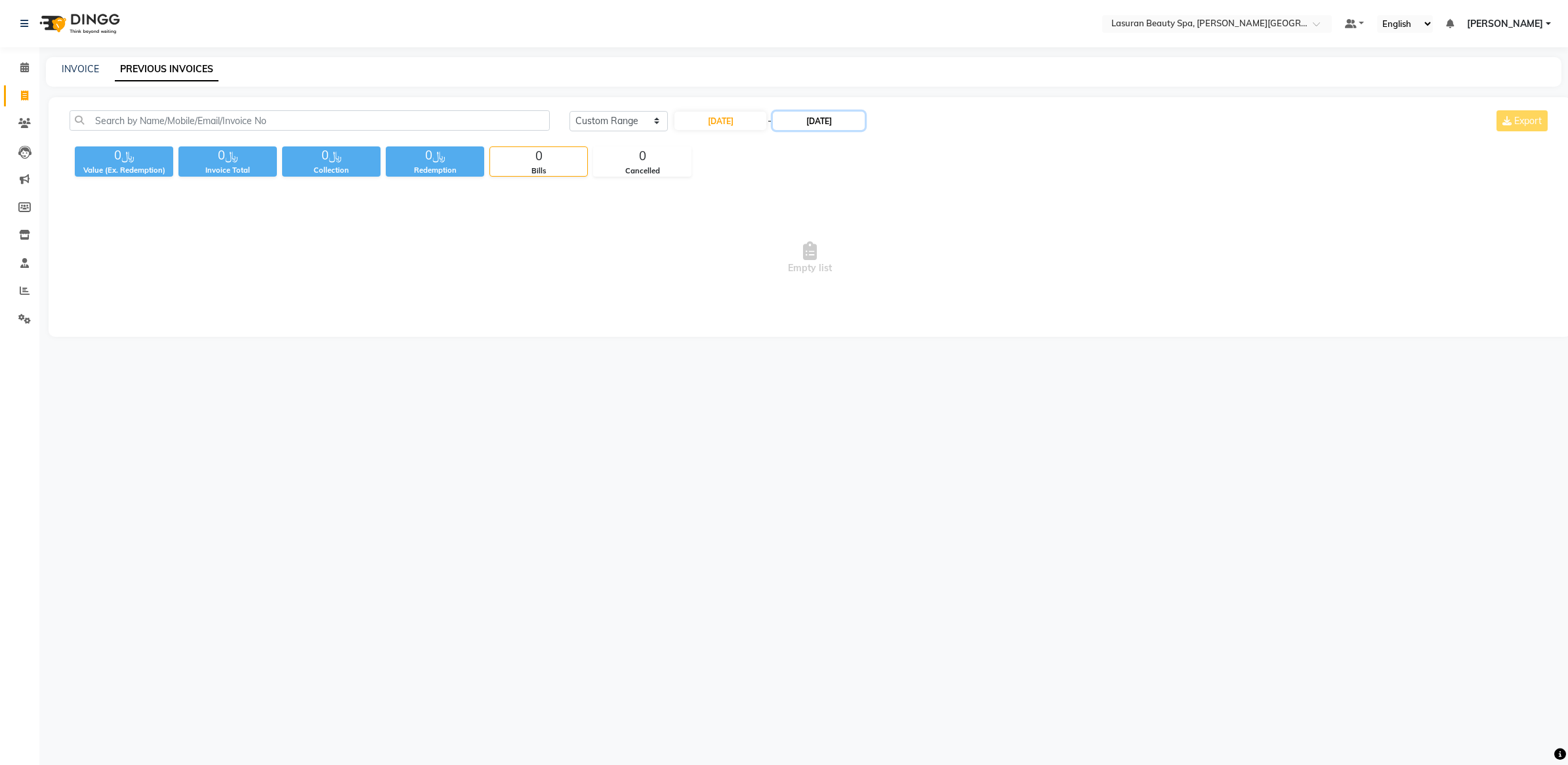
click at [853, 127] on input "[DATE]" at bounding box center [819, 120] width 92 height 18
click at [913, 264] on div "31" at bounding box center [917, 272] width 21 height 21
type input "[DATE]"
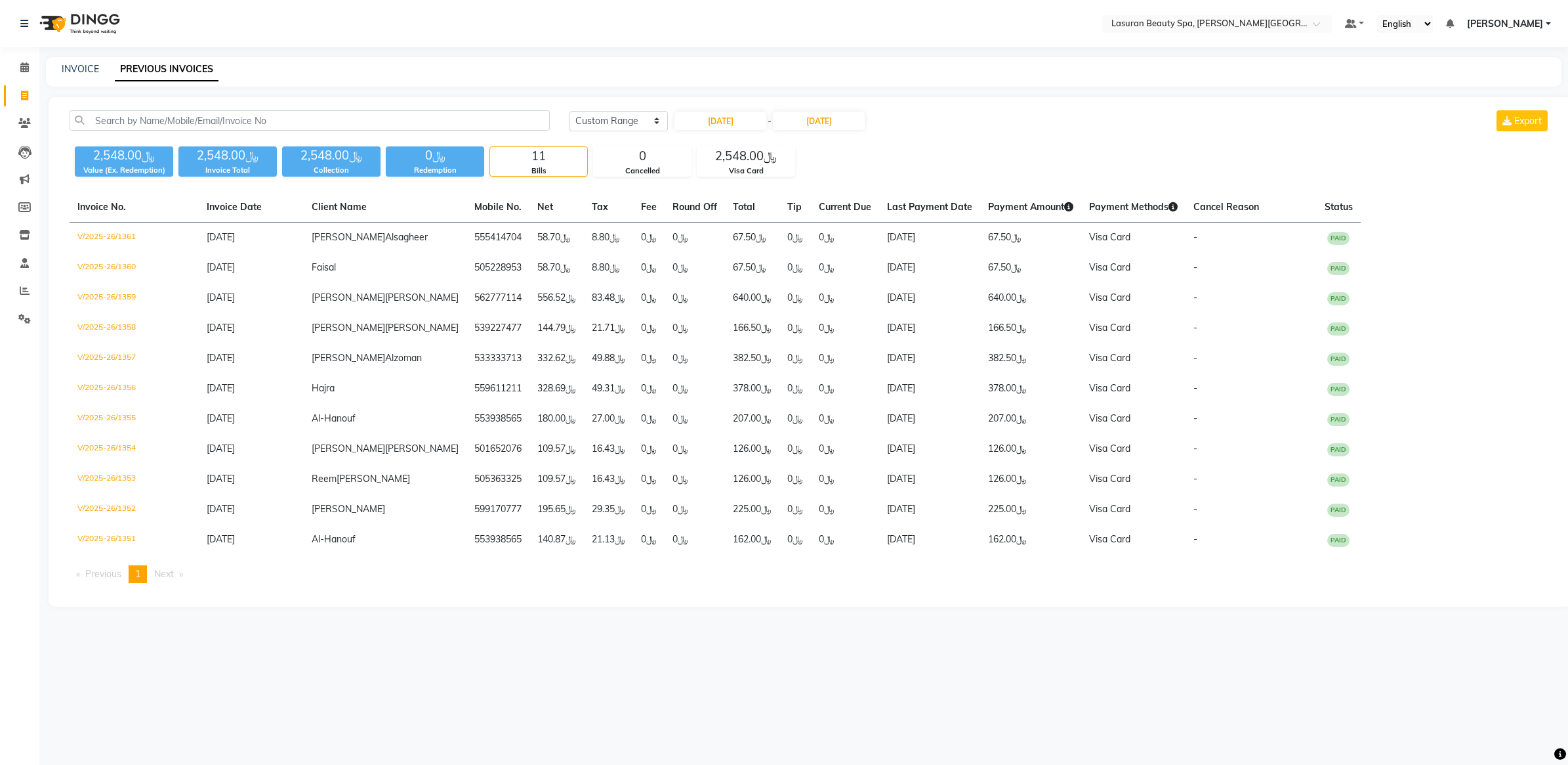
click at [945, 143] on div "﷼2,548.00 Value (Ex. Redemption) ﷼2,548.00 Invoice Total ﷼2,548.00 Collection ﷼…" at bounding box center [810, 159] width 1481 height 35
click at [853, 165] on div "﷼2,548.00 Value (Ex. Redemption) ﷼2,548.00 Invoice Total ﷼2,548.00 Collection ﷼…" at bounding box center [810, 159] width 1481 height 35
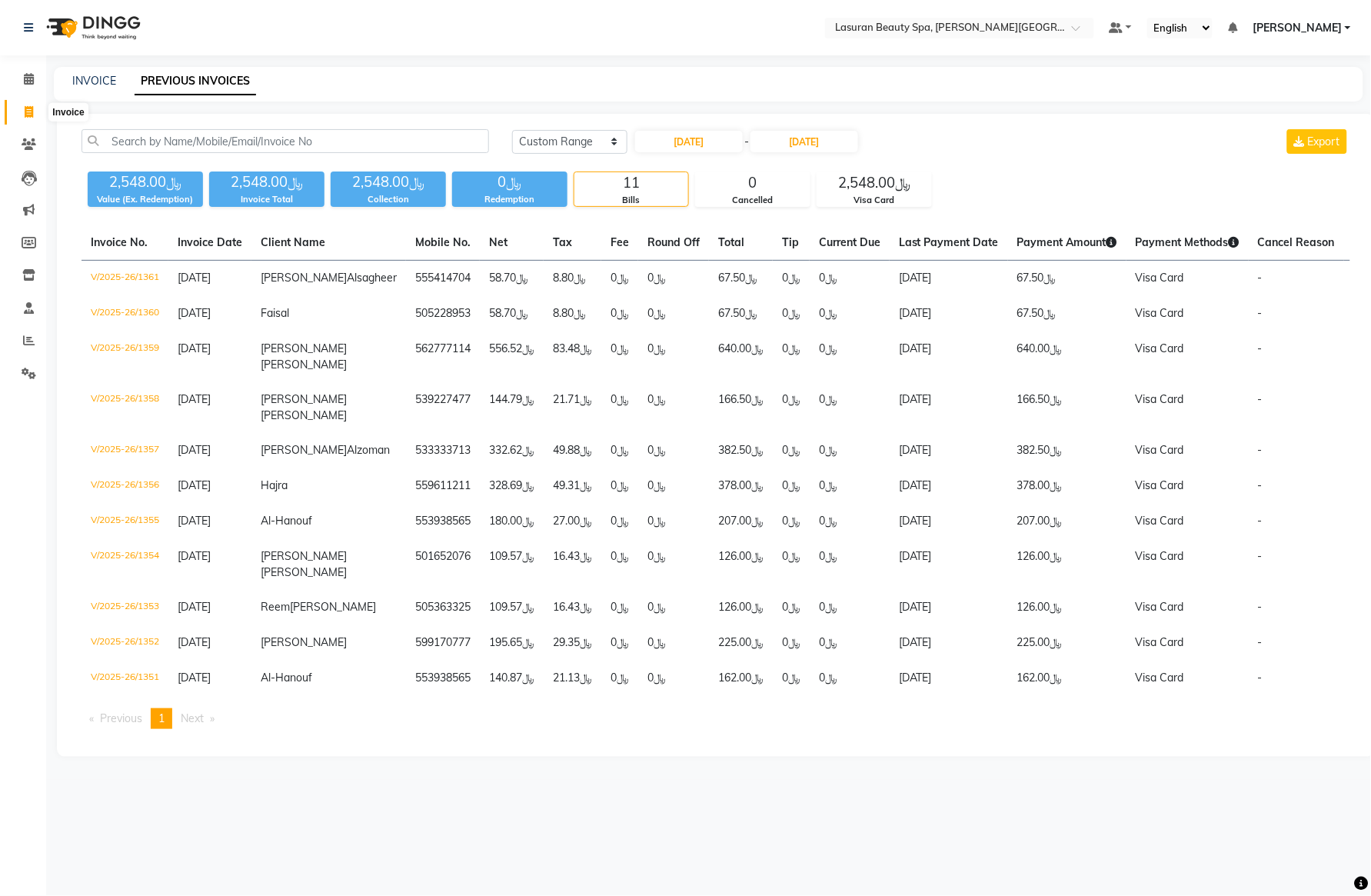
click at [31, 112] on icon at bounding box center [29, 111] width 9 height 11
select select "service"
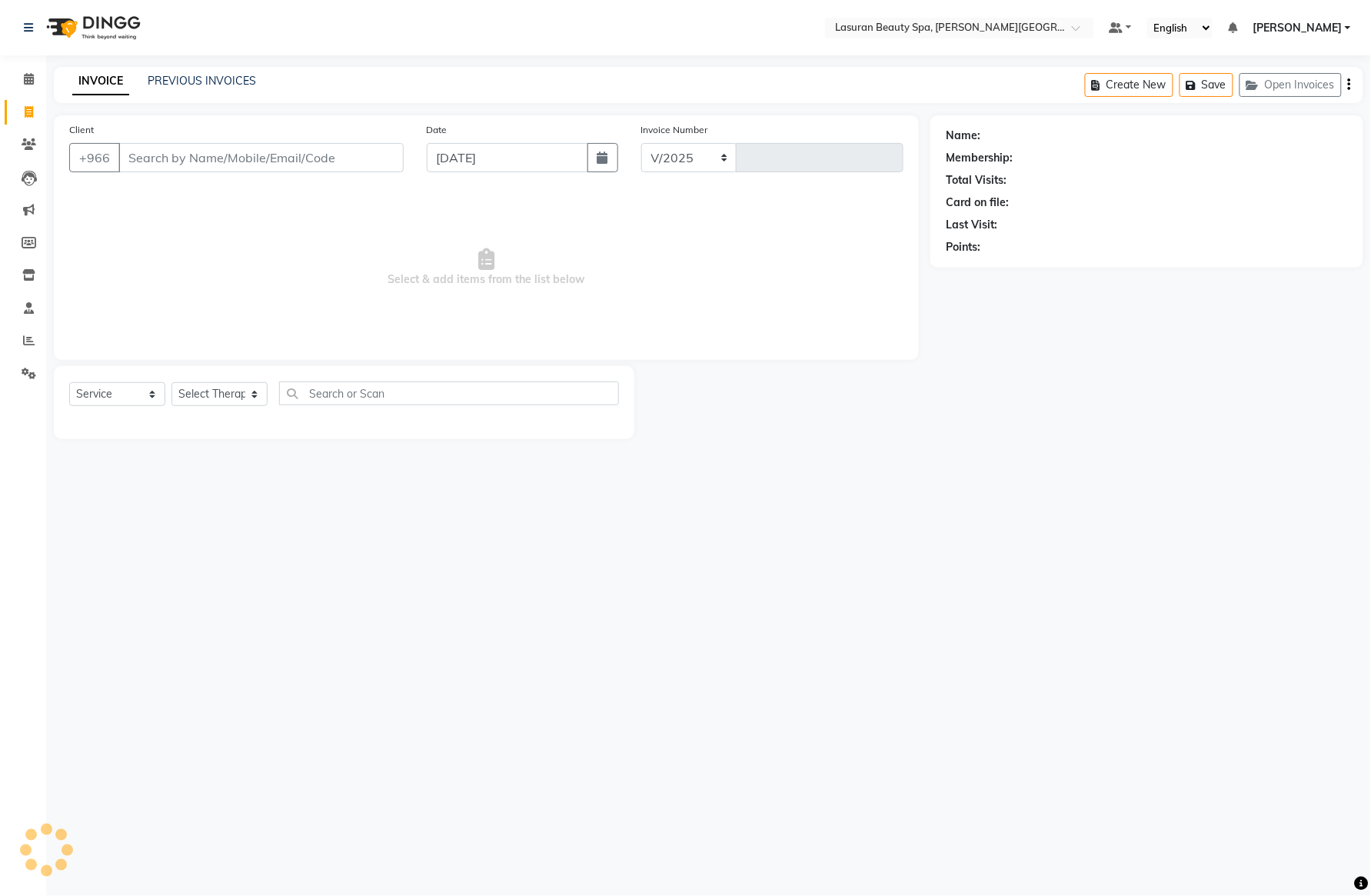
select select "6941"
type input "1363"
